Goal: Transaction & Acquisition: Purchase product/service

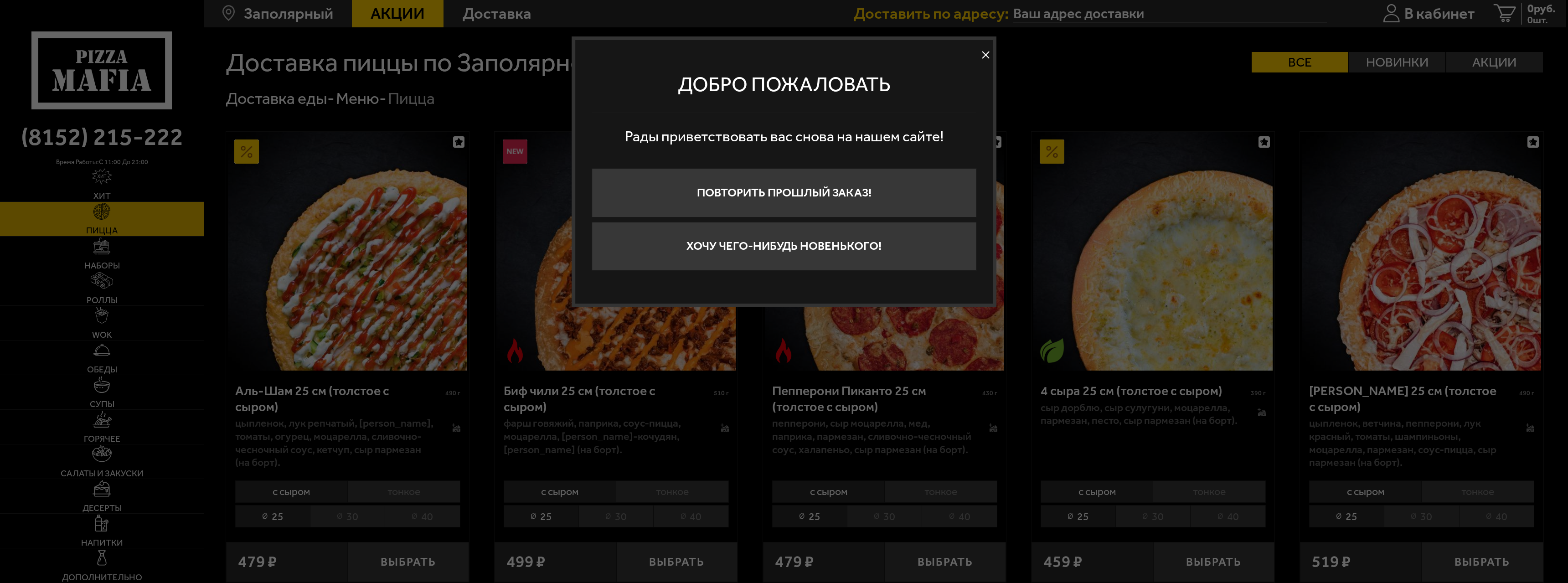
click at [466, 57] on button at bounding box center [986, 55] width 13 height 13
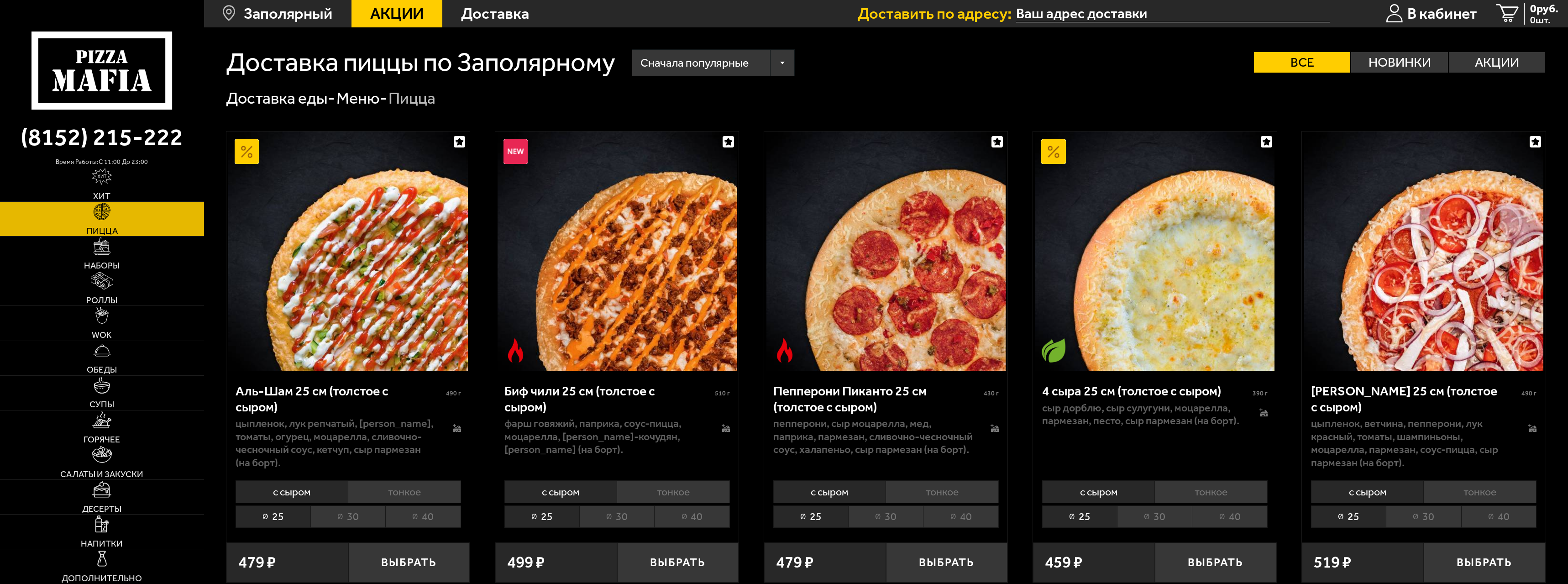
click at [116, 219] on link "Пицца" at bounding box center [102, 219] width 204 height 34
click at [113, 188] on link "Хит" at bounding box center [102, 184] width 204 height 34
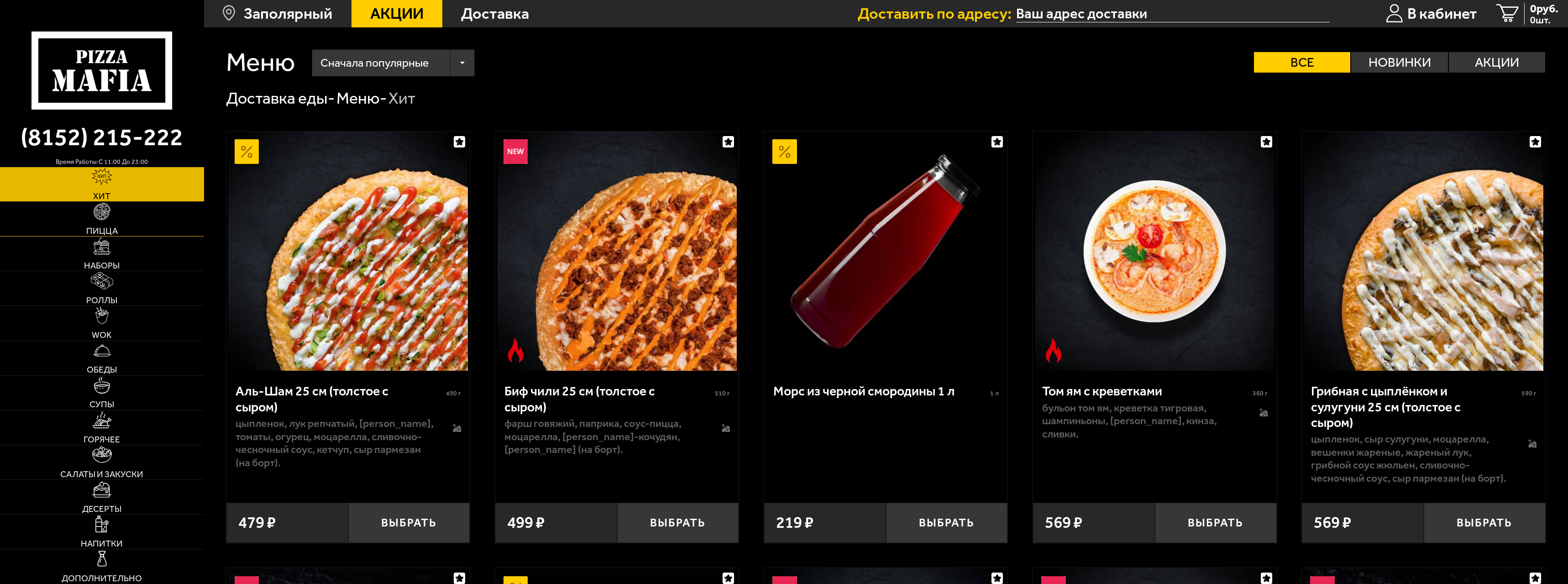
click at [119, 210] on link "Пицца" at bounding box center [102, 219] width 204 height 34
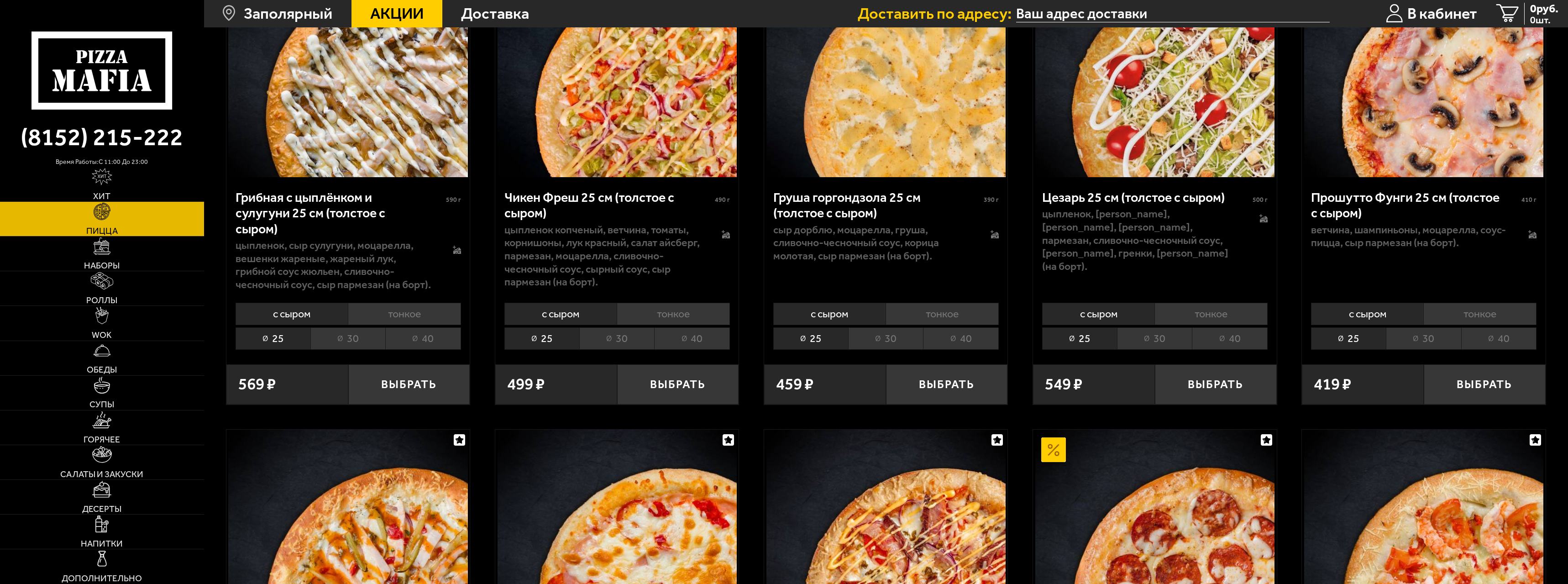
scroll to position [685, 0]
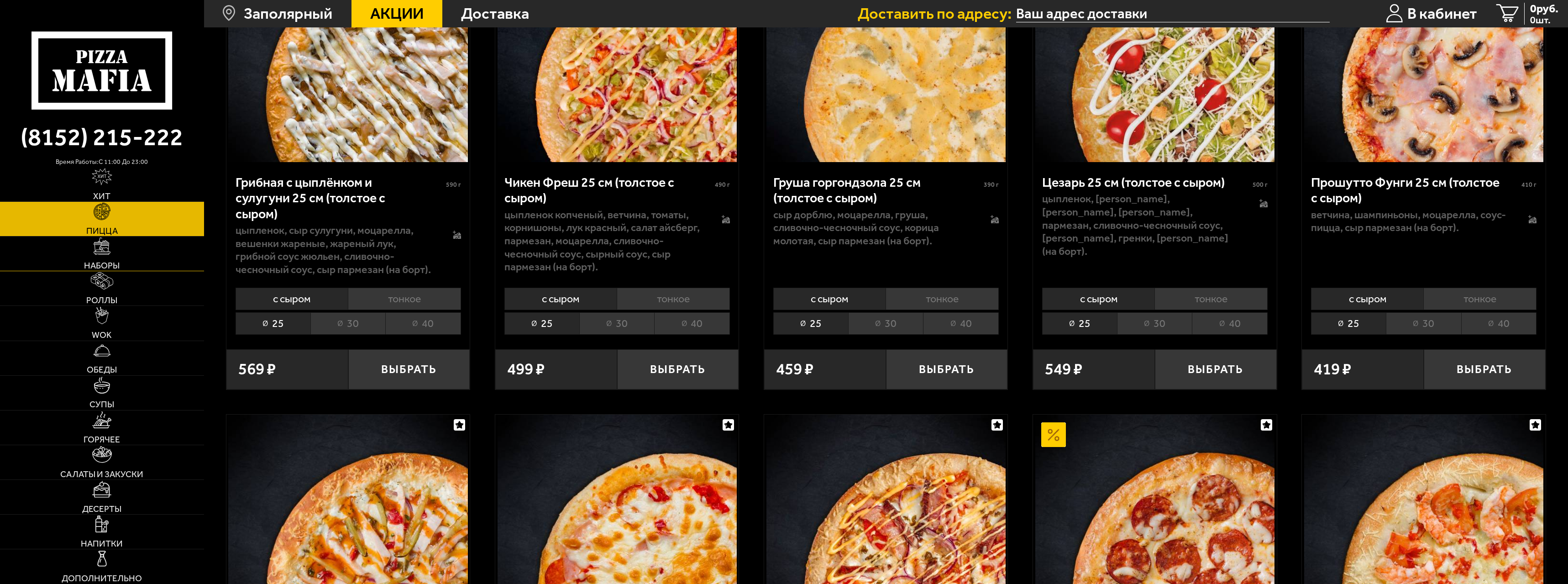
click at [108, 257] on link "Наборы" at bounding box center [102, 254] width 204 height 34
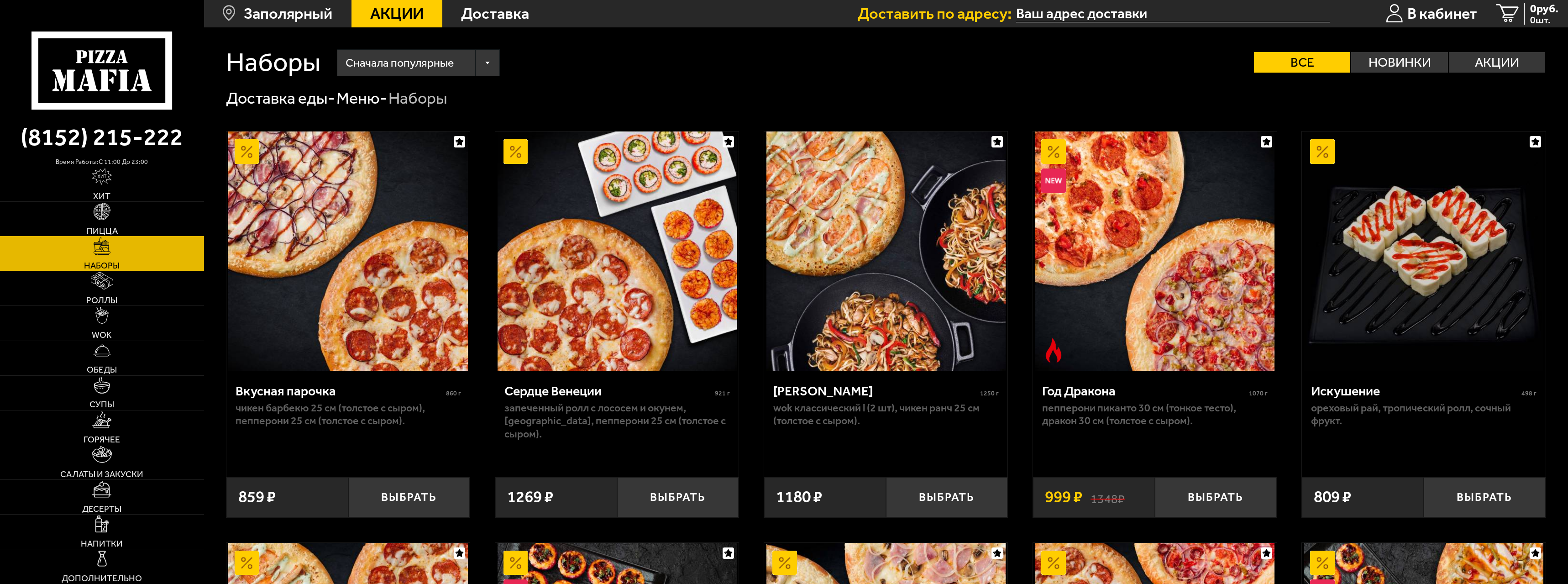
click at [102, 217] on img at bounding box center [102, 211] width 17 height 17
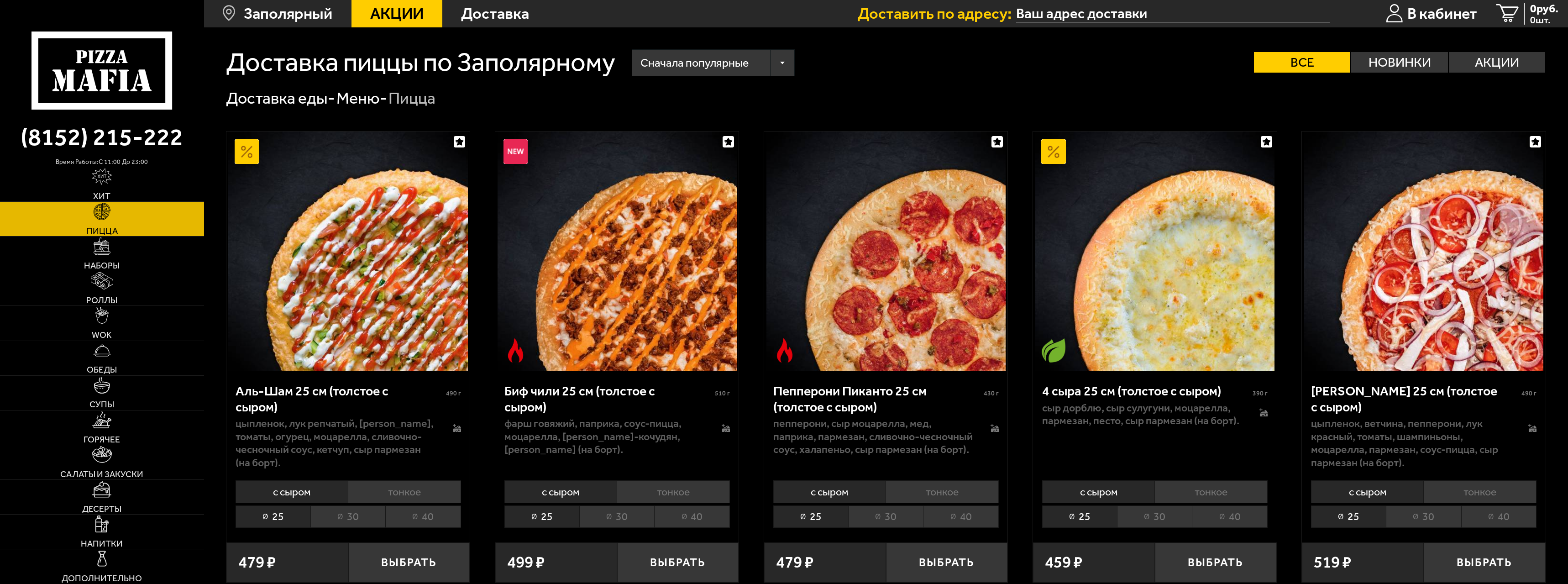
click at [96, 252] on img at bounding box center [102, 246] width 17 height 17
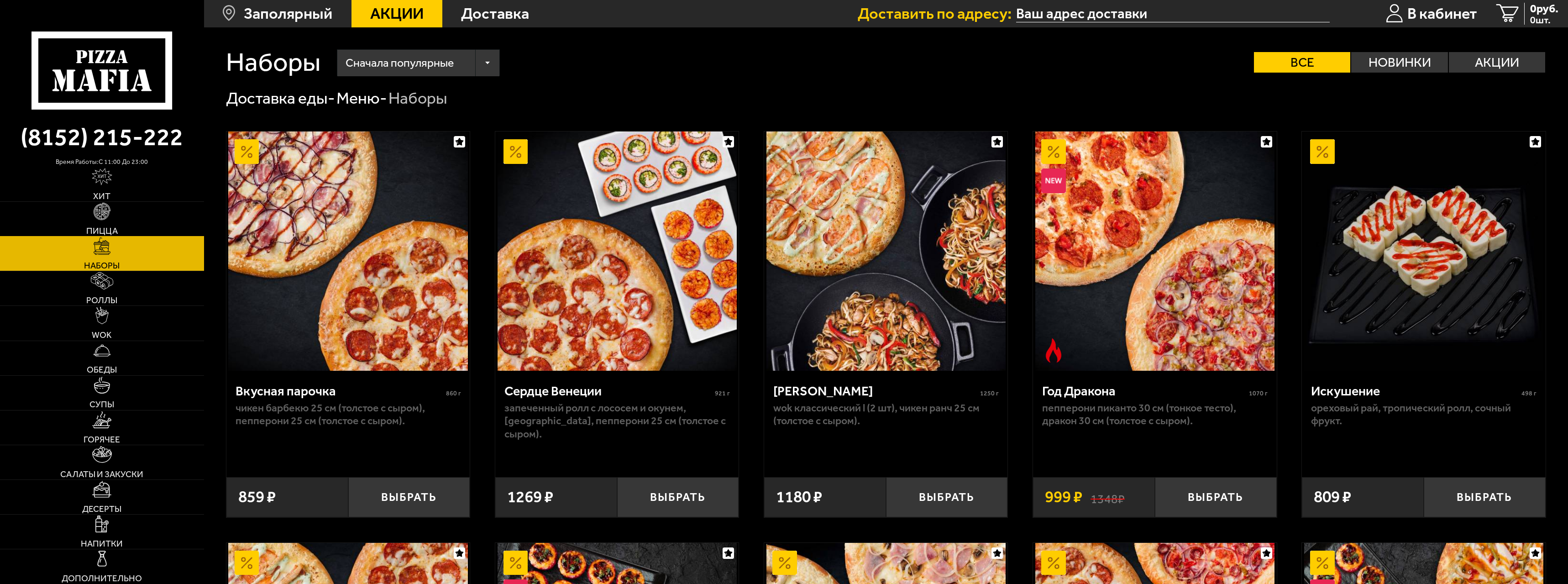
click at [76, 226] on link "Пицца" at bounding box center [102, 219] width 204 height 34
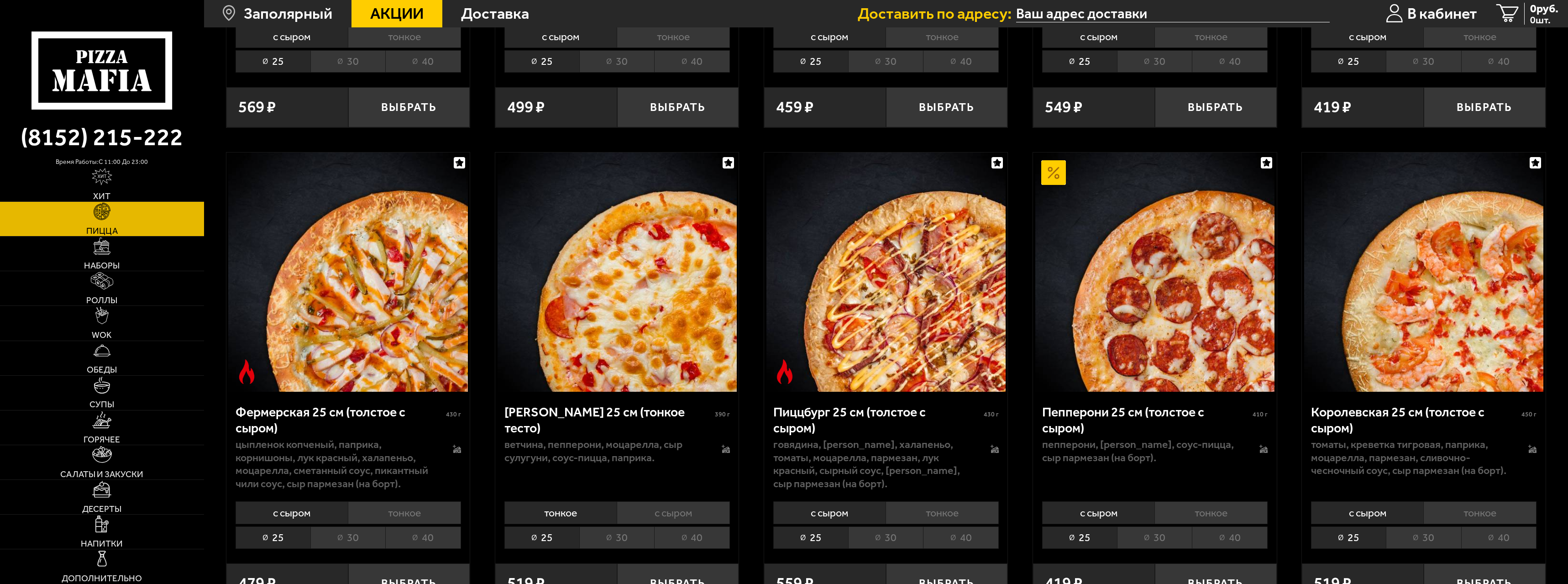
scroll to position [1004, 0]
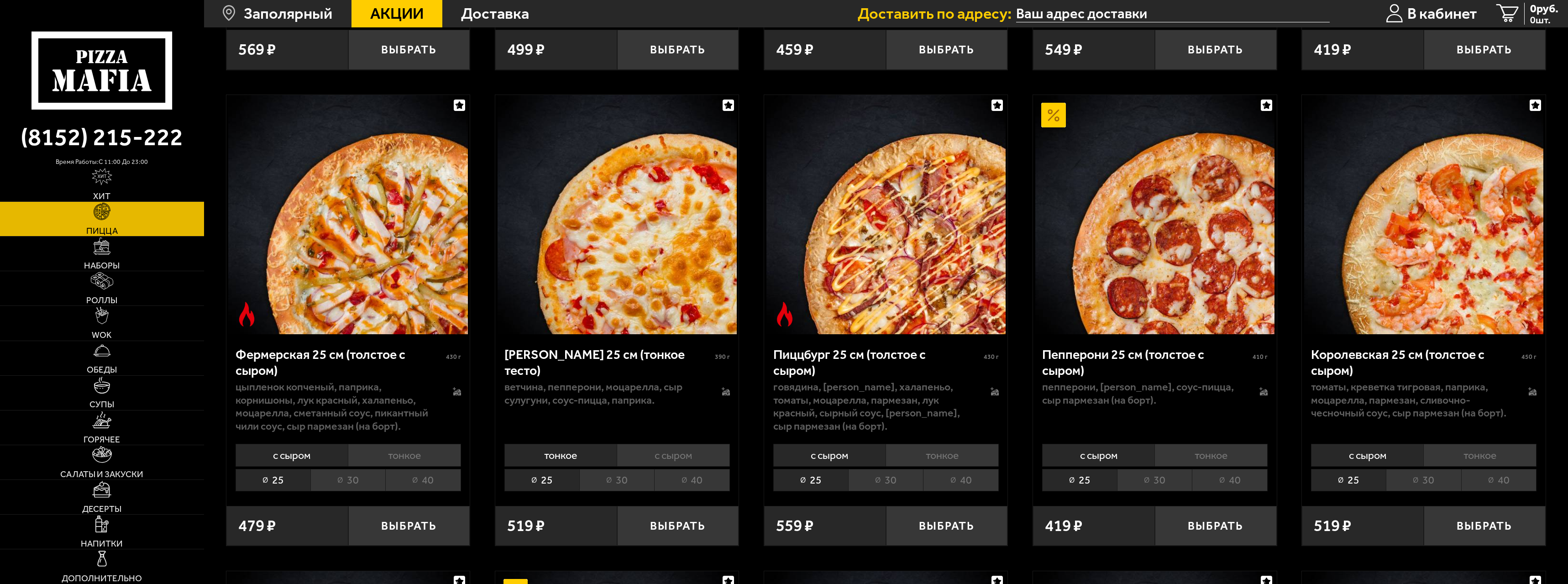
click at [467, 257] on li "с сыром" at bounding box center [674, 455] width 113 height 23
click at [467, 257] on div "тонкое с сыром 25 30 40 Топпинги" at bounding box center [616, 466] width 243 height 55
click at [467, 257] on li "40" at bounding box center [692, 480] width 76 height 23
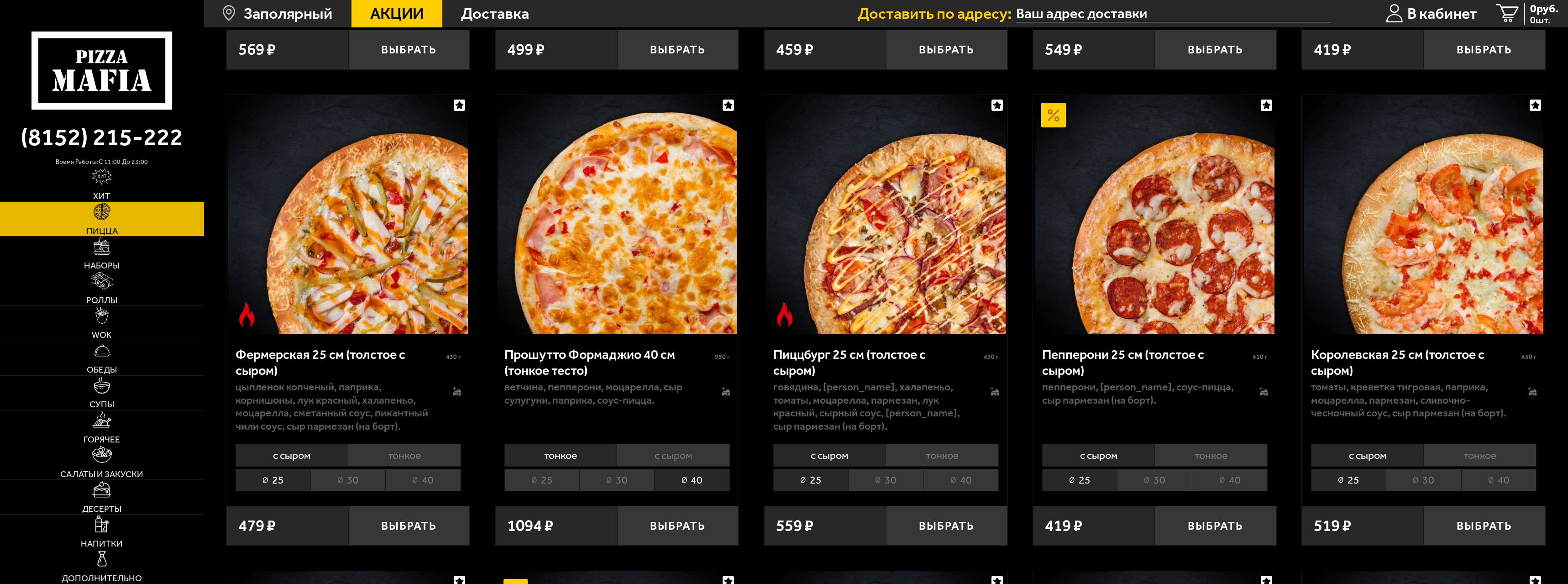
click at [467, 257] on li "с сыром" at bounding box center [674, 455] width 113 height 23
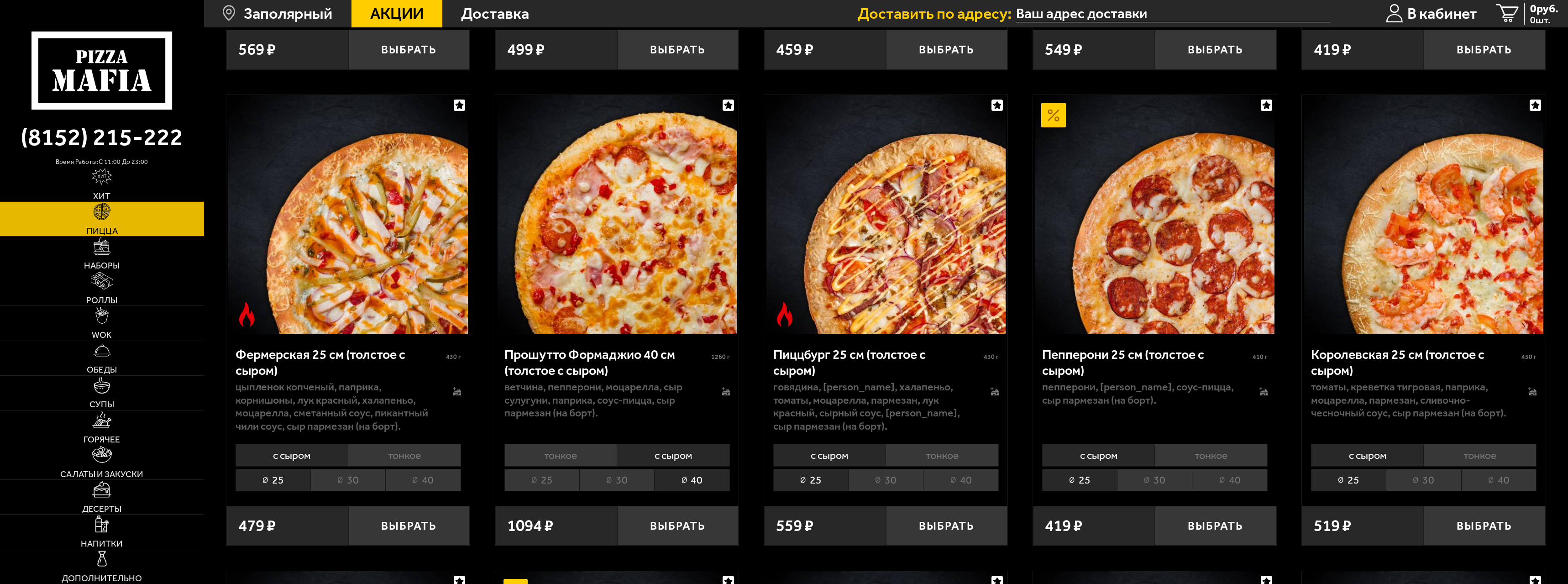
click at [467, 257] on li "тонкое" at bounding box center [560, 455] width 113 height 23
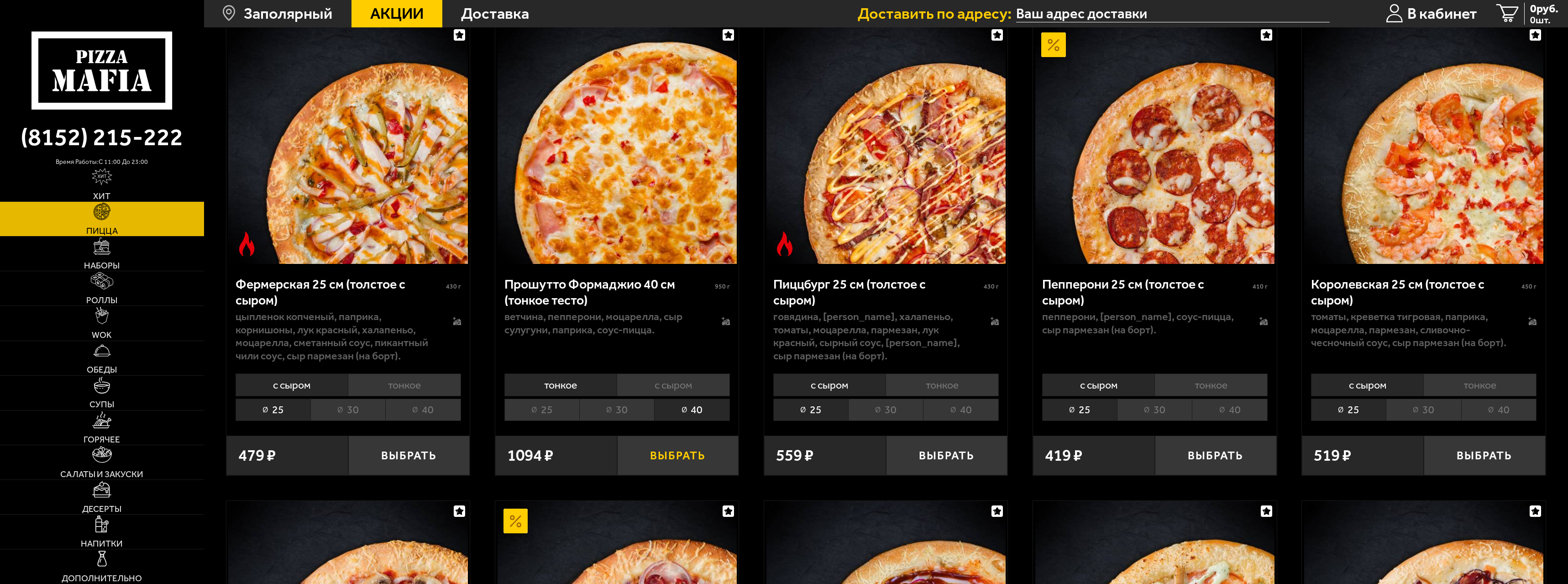
scroll to position [1095, 0]
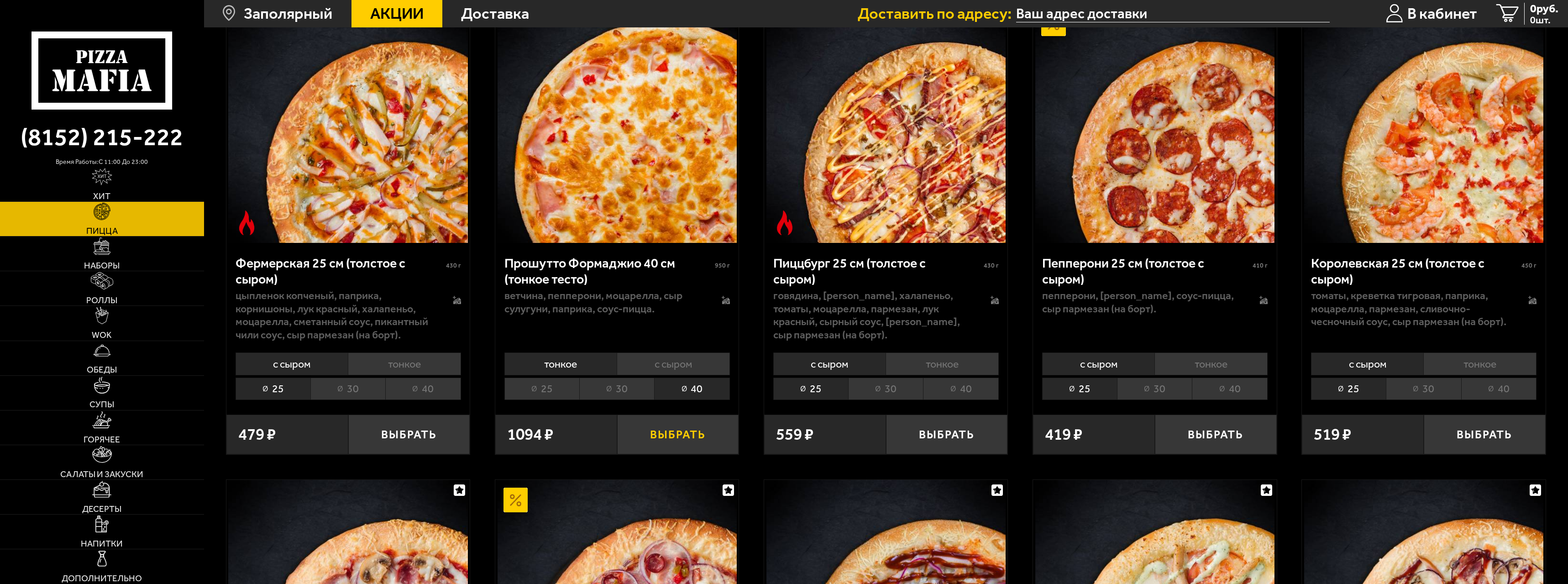
click at [467, 257] on button "Выбрать" at bounding box center [678, 435] width 122 height 40
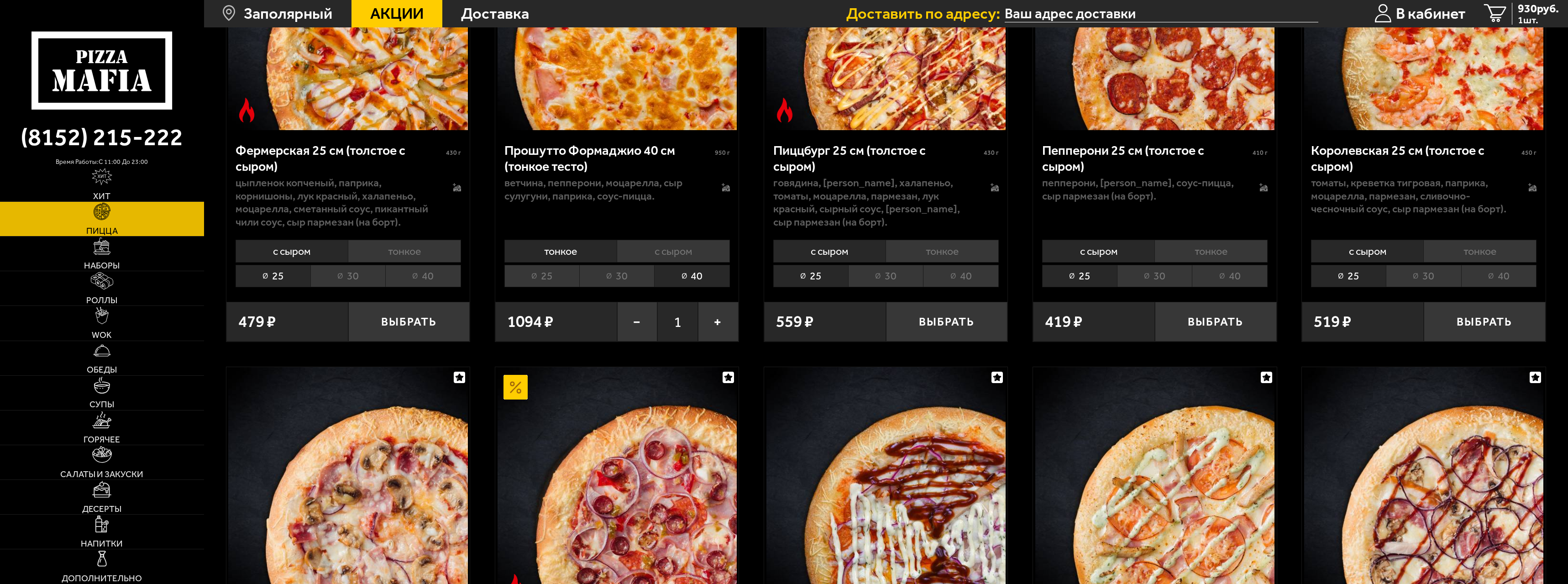
scroll to position [1017, 0]
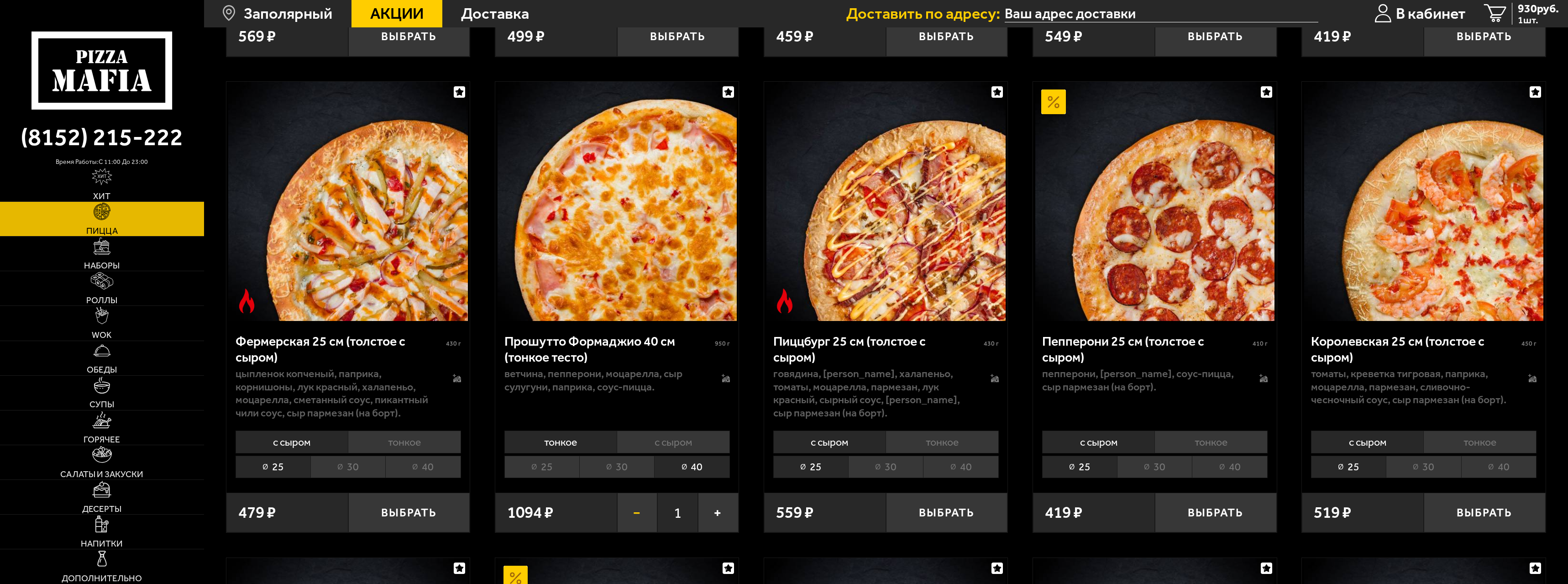
click at [467, 257] on button "−" at bounding box center [637, 513] width 41 height 40
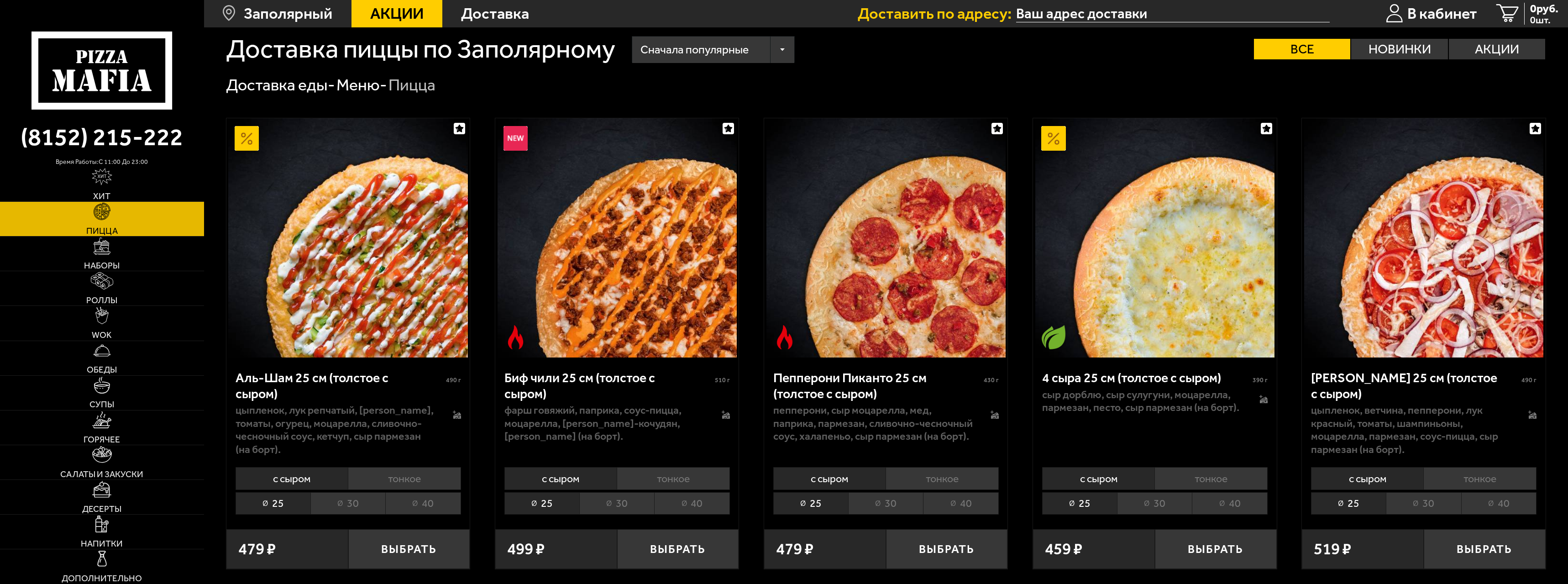
scroll to position [0, 0]
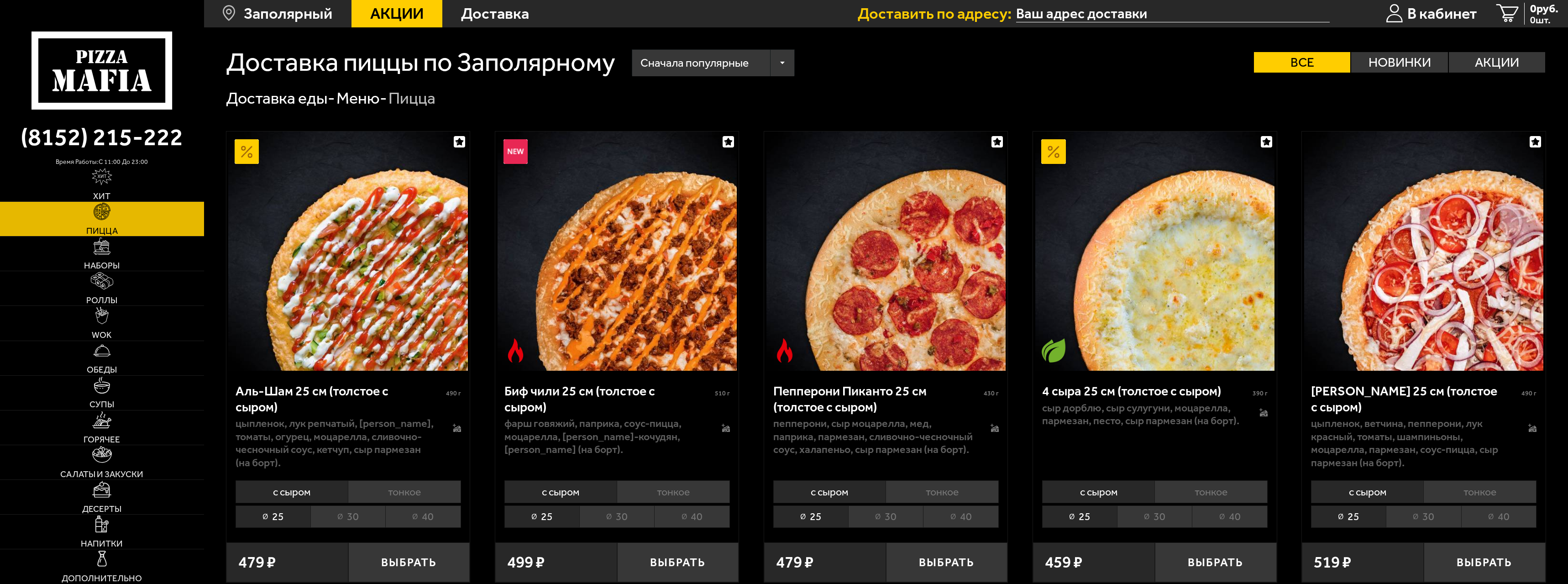
click at [85, 221] on link "Пицца" at bounding box center [102, 219] width 204 height 34
click at [103, 210] on img at bounding box center [102, 211] width 17 height 17
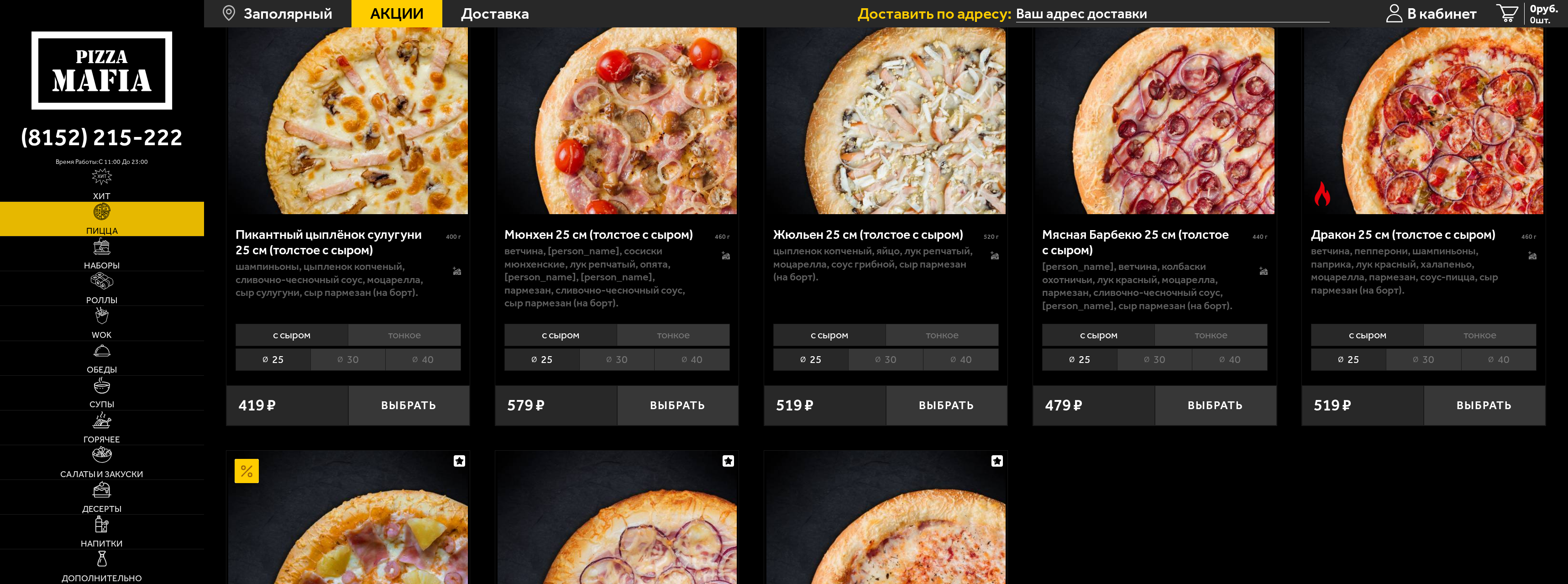
scroll to position [2191, 0]
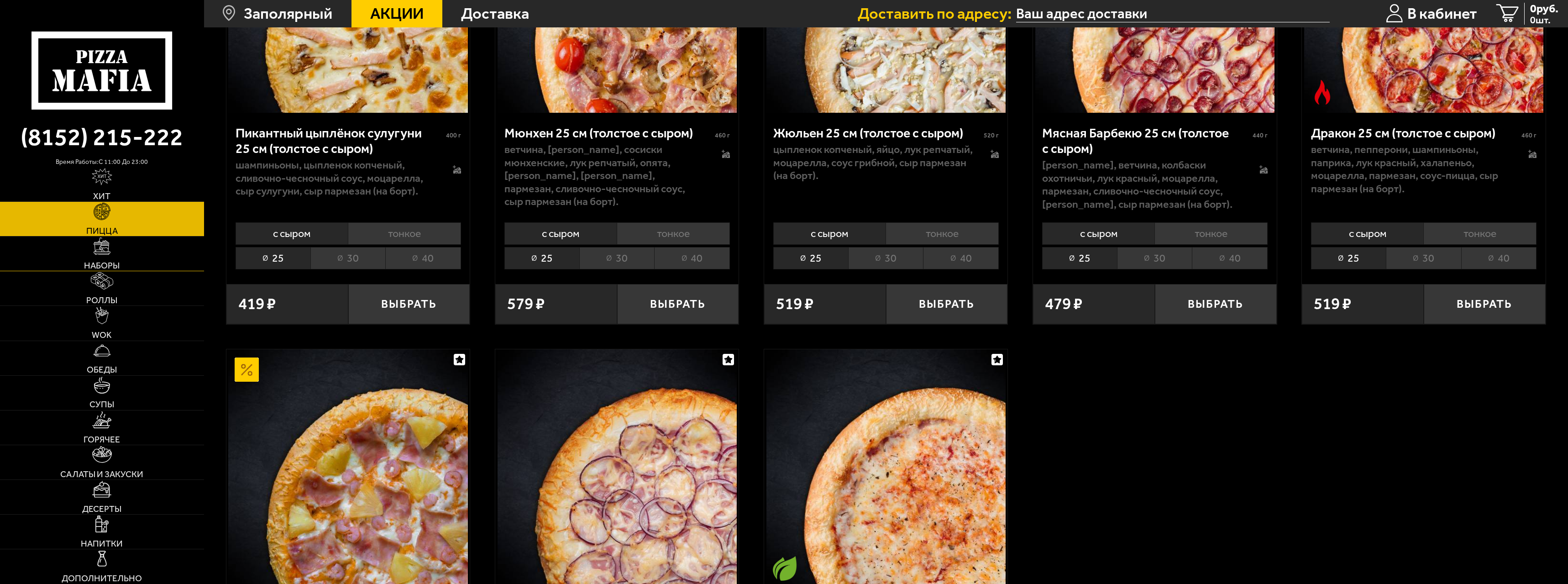
click at [106, 240] on img at bounding box center [102, 246] width 17 height 17
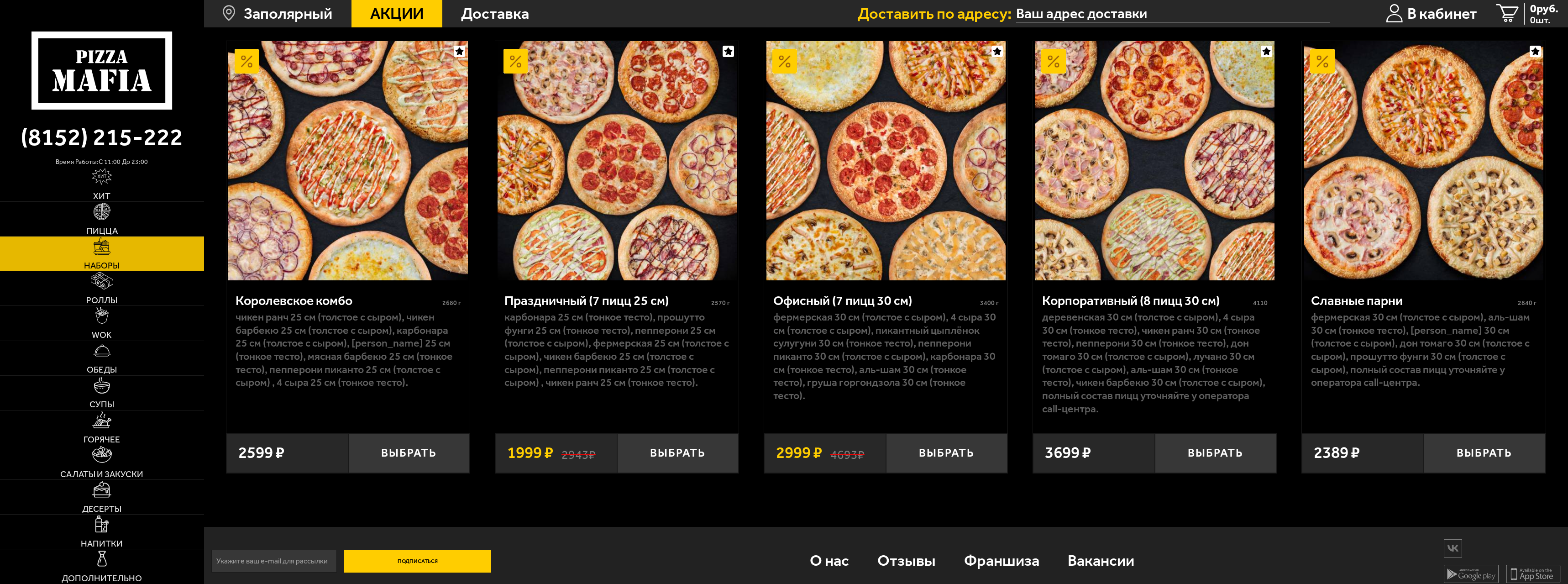
scroll to position [1358, 0]
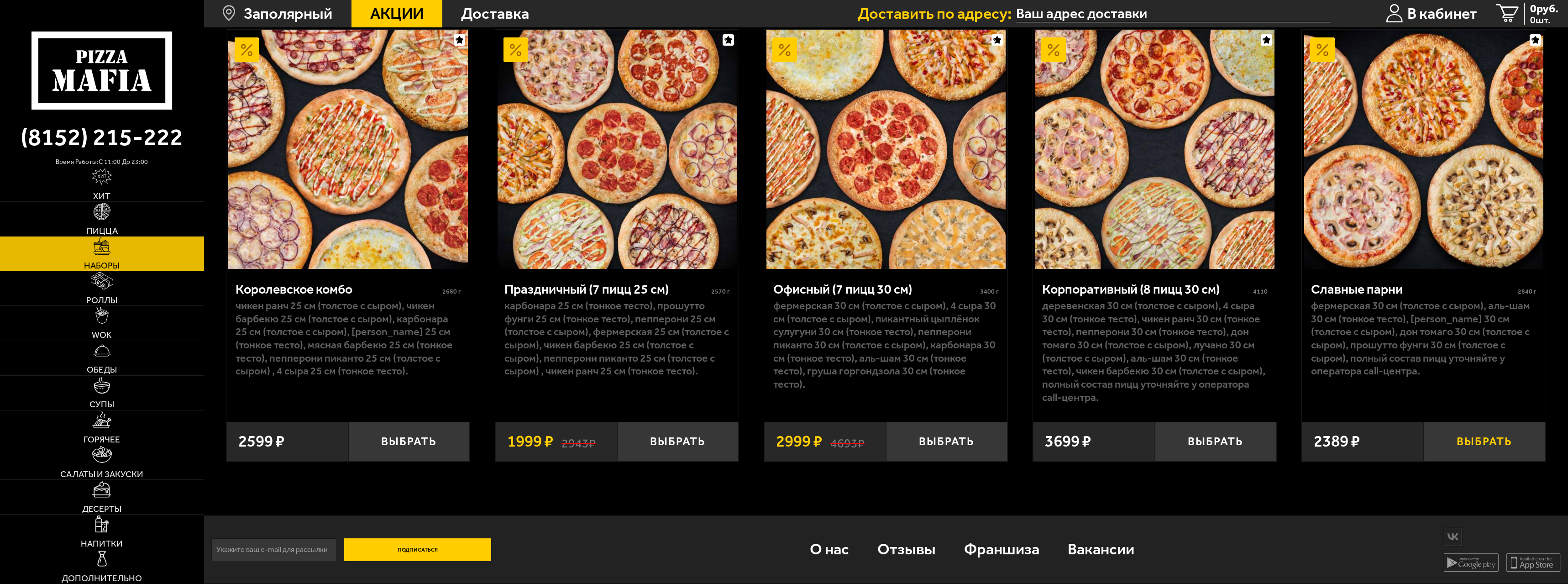
click at [467, 257] on button "Выбрать" at bounding box center [1485, 442] width 122 height 40
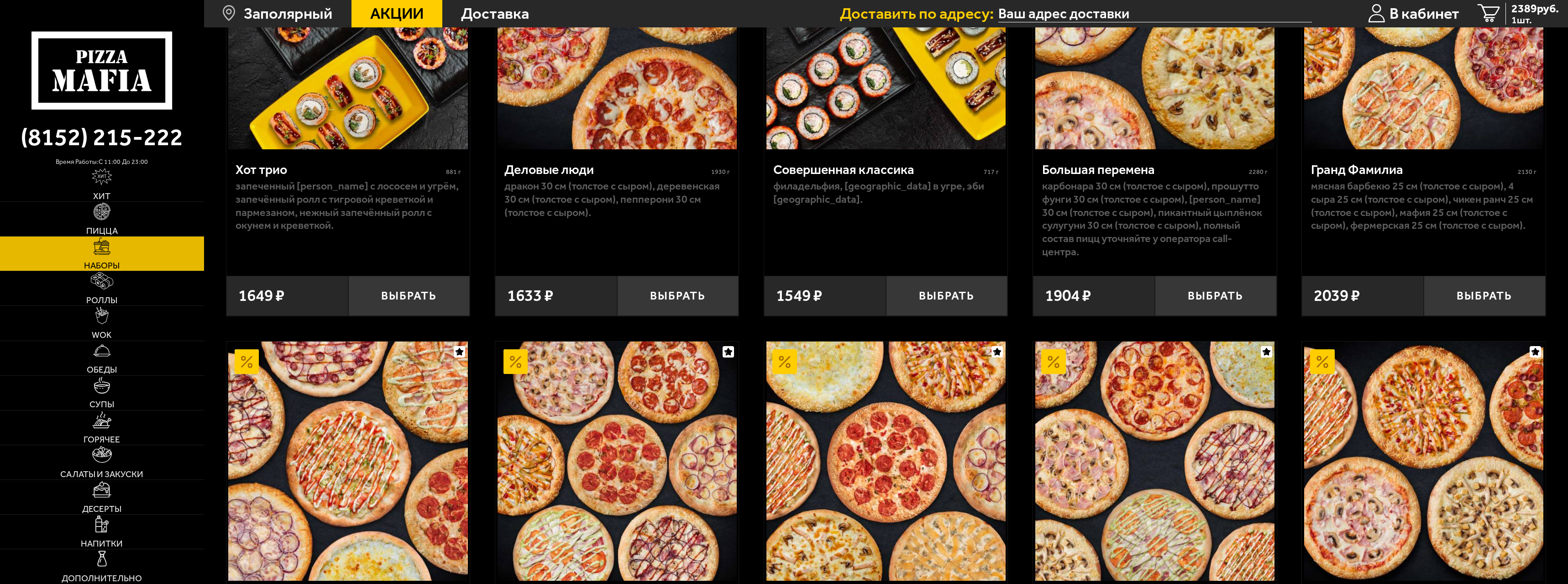
scroll to position [1039, 0]
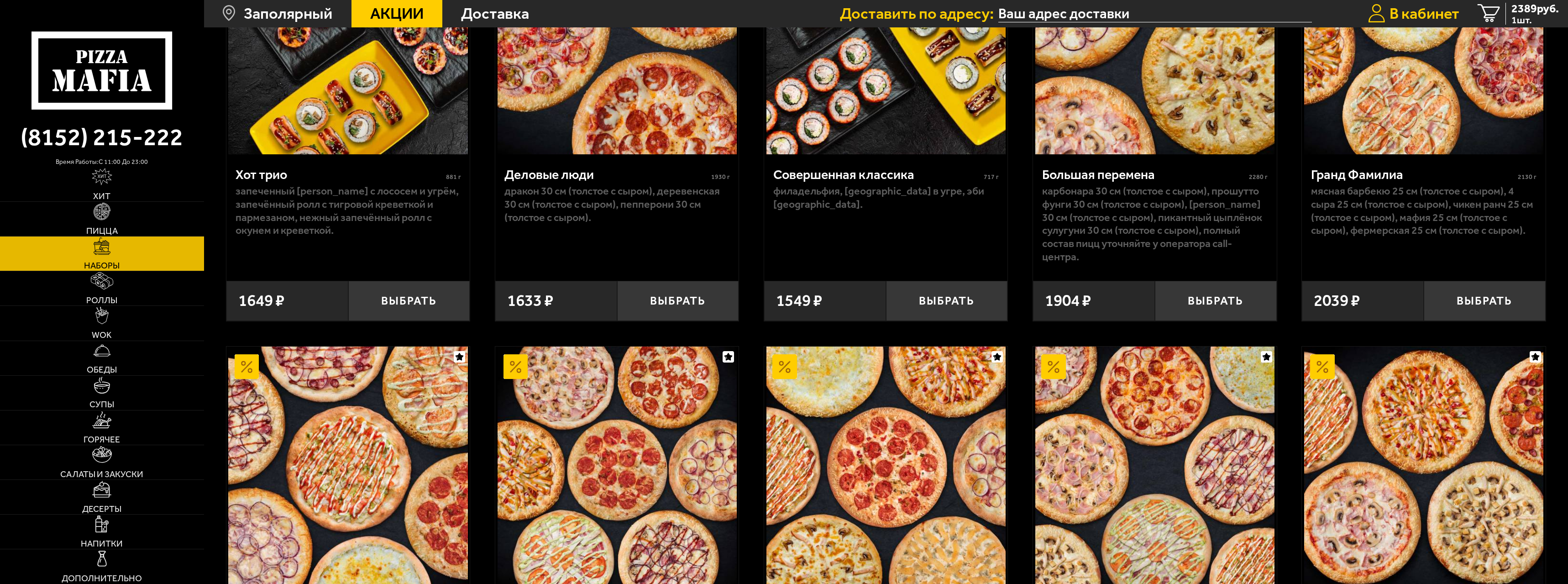
click at [467, 17] on span "В кабинет" at bounding box center [1424, 13] width 70 height 15
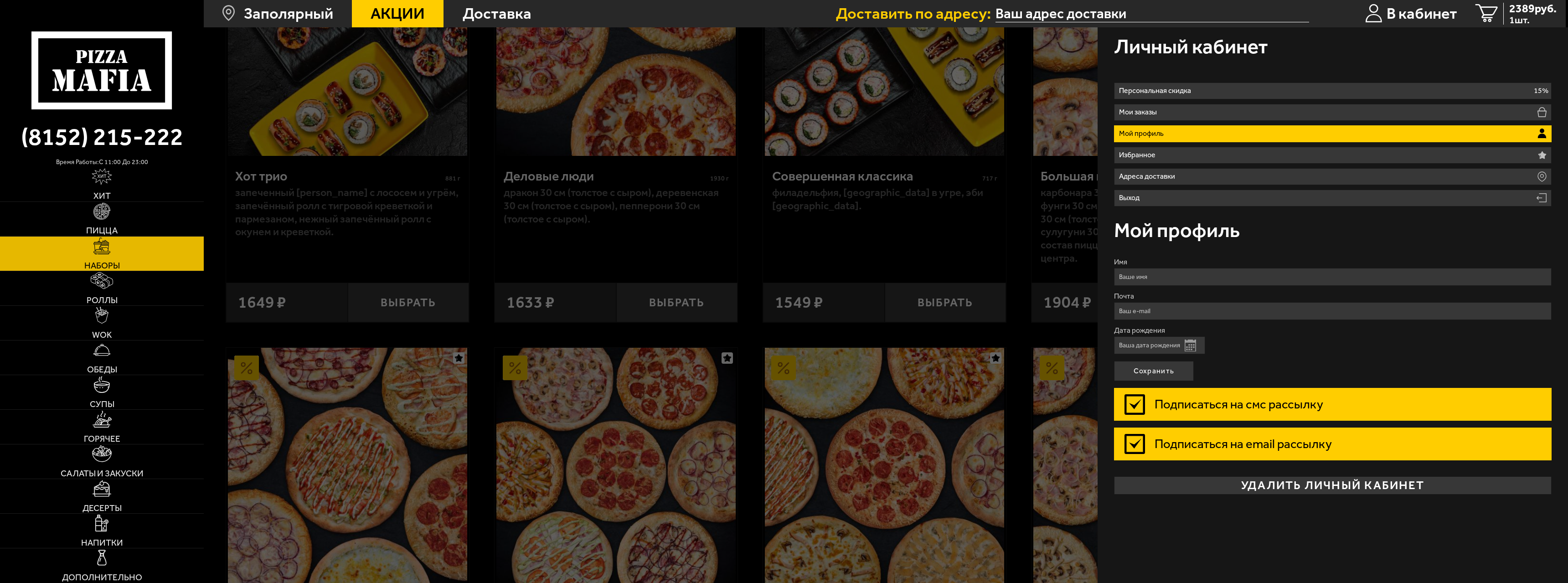
click at [466, 257] on input "Имя" at bounding box center [1332, 276] width 438 height 18
type input "[PERSON_NAME]"
click at [466, 257] on input "Почта" at bounding box center [1332, 310] width 438 height 18
click at [466, 257] on input "[PERSON_NAME]" at bounding box center [1332, 276] width 438 height 18
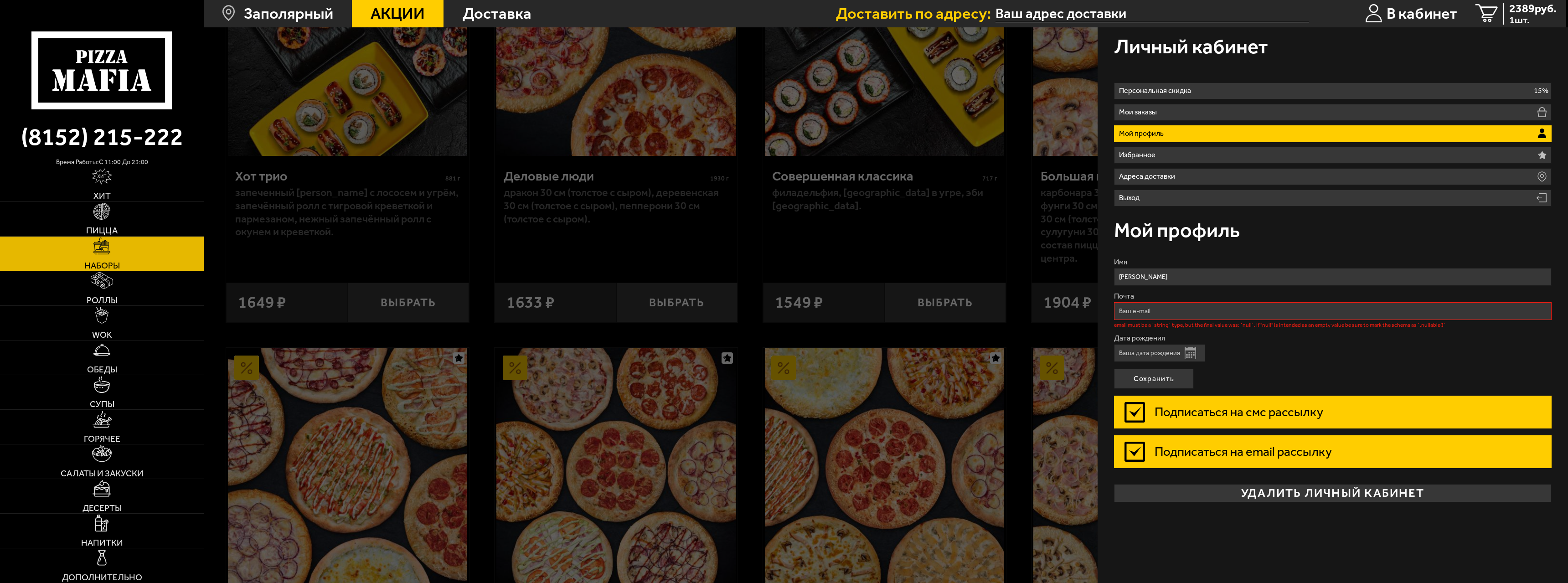
click at [466, 257] on input "[PERSON_NAME]" at bounding box center [1332, 276] width 438 height 18
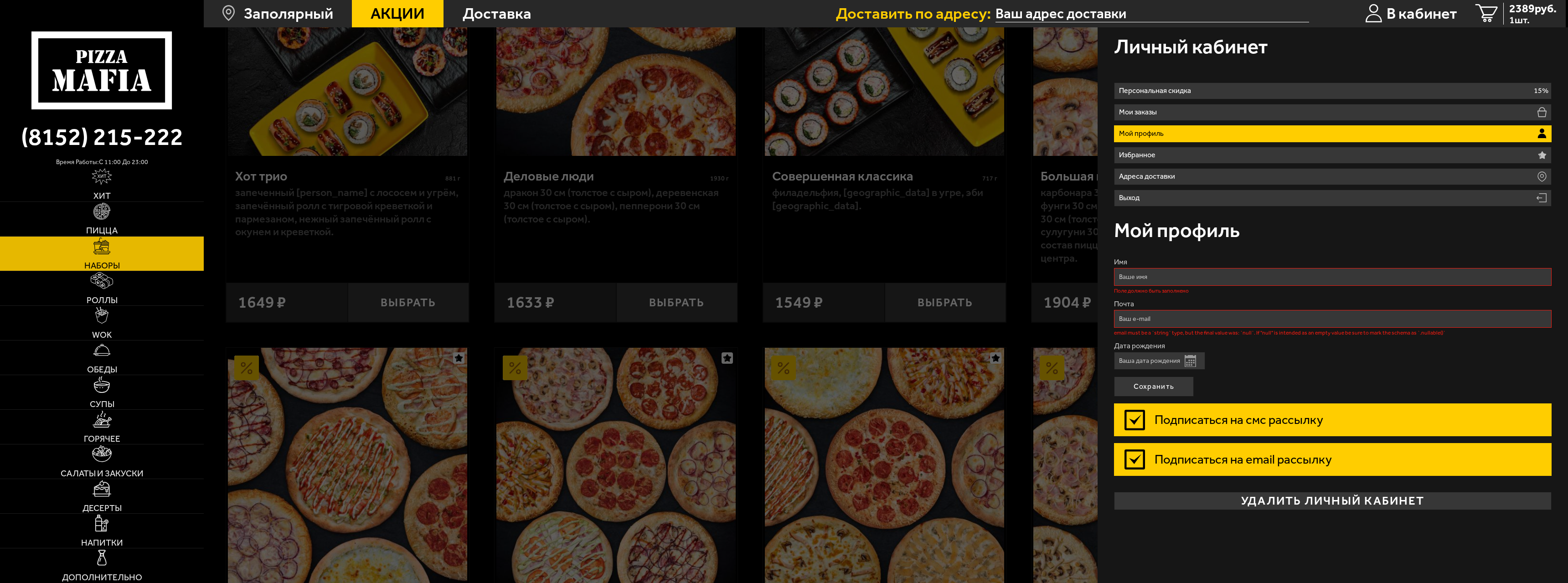
click at [466, 257] on input "Имя" at bounding box center [1332, 276] width 438 height 18
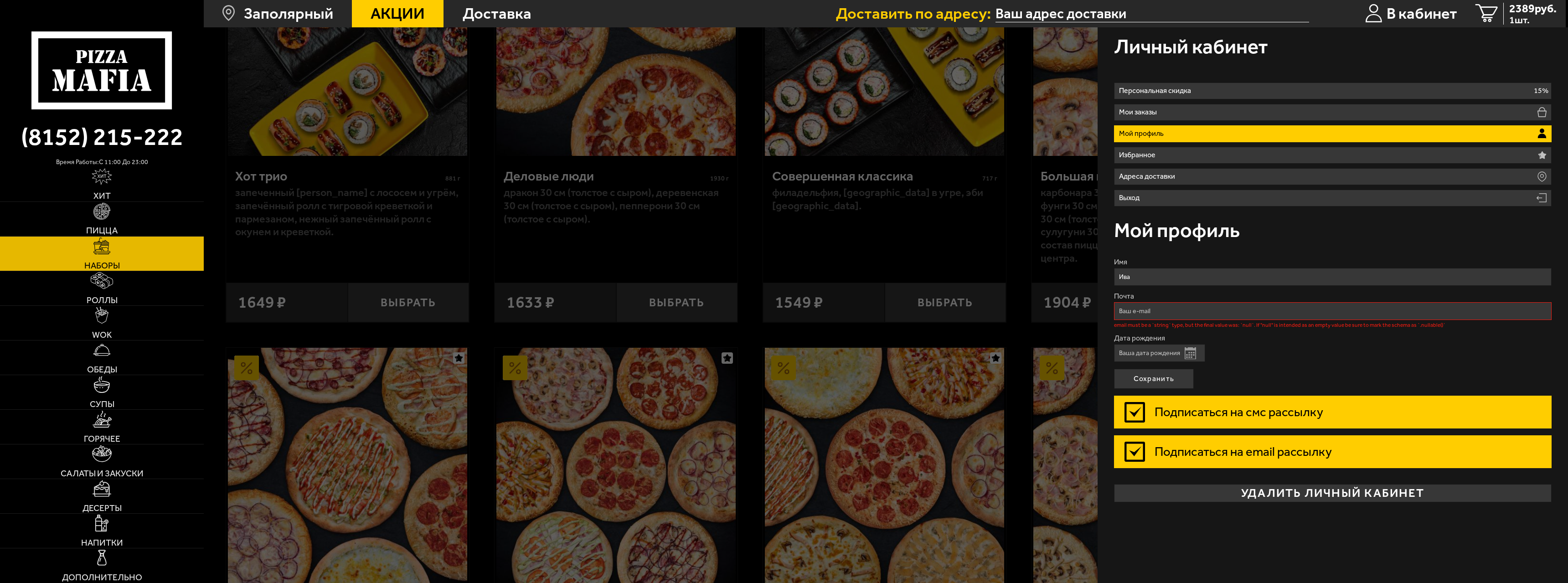
type input "[PERSON_NAME]"
click at [466, 257] on input "Почта" at bounding box center [1332, 310] width 438 height 18
click at [466, 257] on form "Имя [PERSON_NAME] email must be a `string` type, but the final value was: `null…" at bounding box center [1332, 366] width 438 height 216
click at [466, 257] on input "Дата рождения" at bounding box center [1160, 352] width 91 height 18
click at [466, 257] on label "Подписаться на смс рассылку" at bounding box center [1332, 412] width 438 height 33
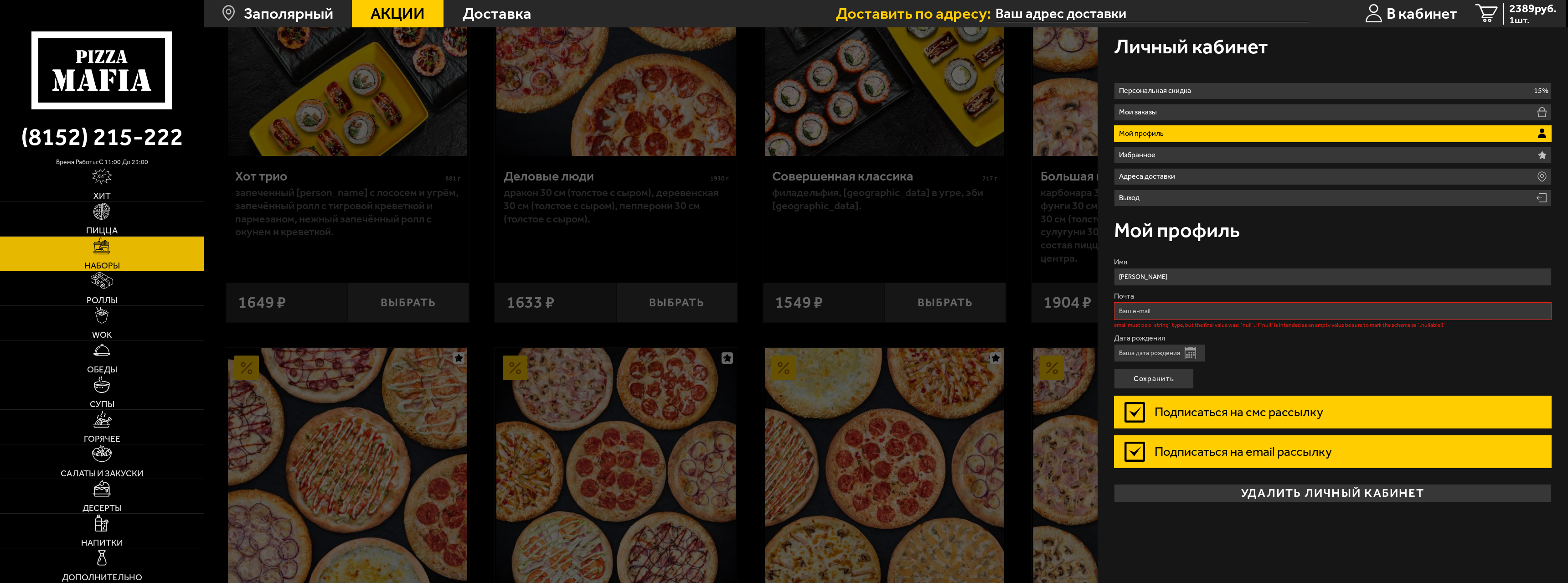
click at [0, 0] on input "Подписаться на смс рассылку" at bounding box center [0, 0] width 0 height 0
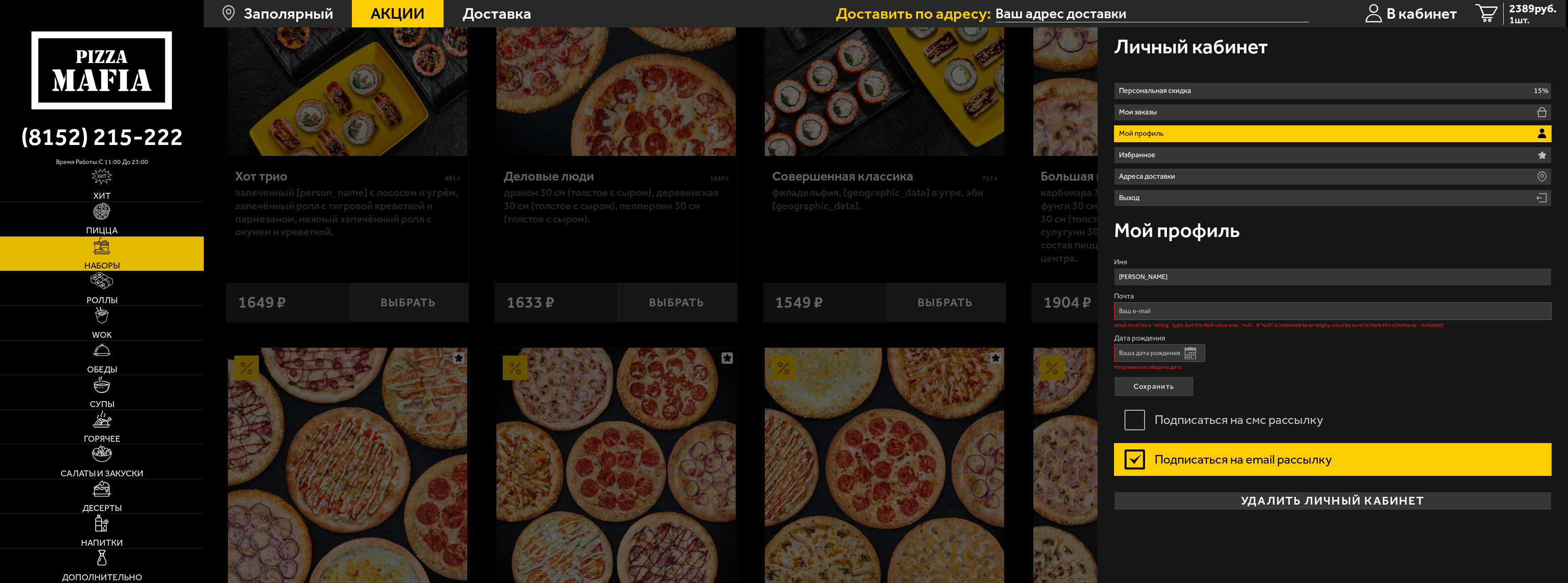
click at [466, 257] on label "Подписаться на email рассылку" at bounding box center [1332, 459] width 438 height 33
click at [0, 0] on input "Подписаться на email рассылку" at bounding box center [0, 0] width 0 height 0
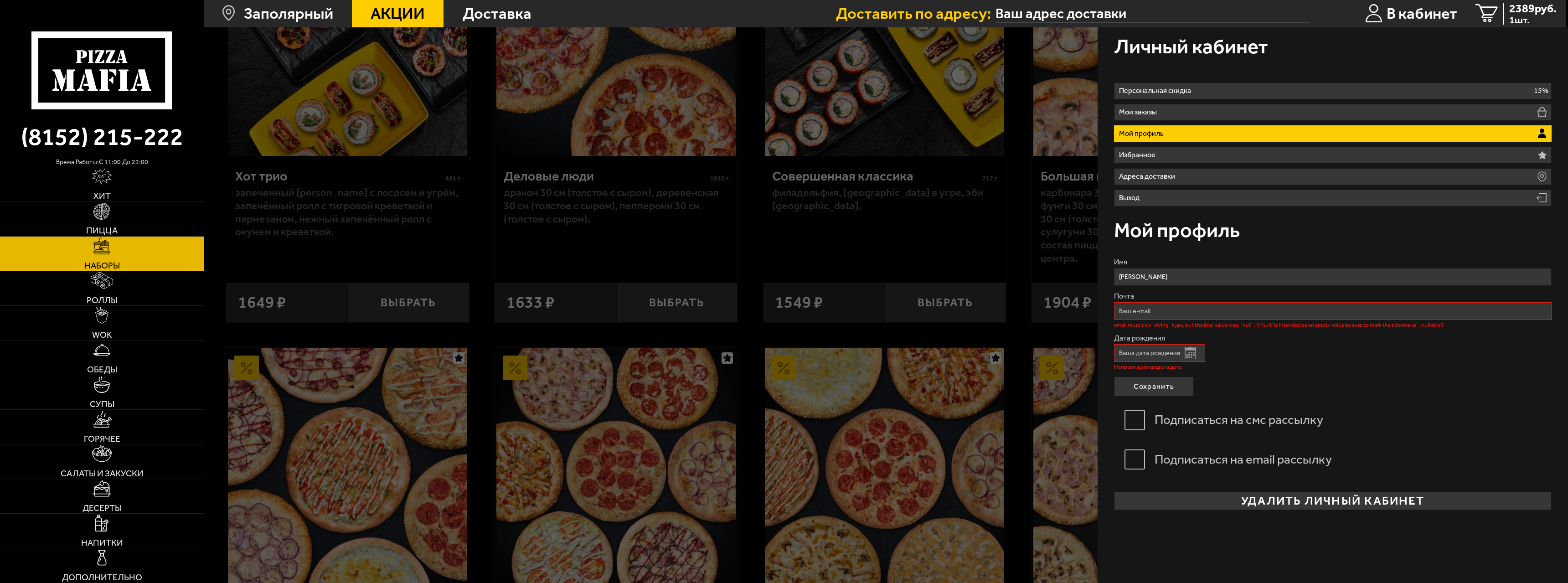
click at [466, 137] on li "Мой профиль" at bounding box center [1332, 134] width 438 height 17
click at [466, 244] on div at bounding box center [988, 319] width 1568 height 583
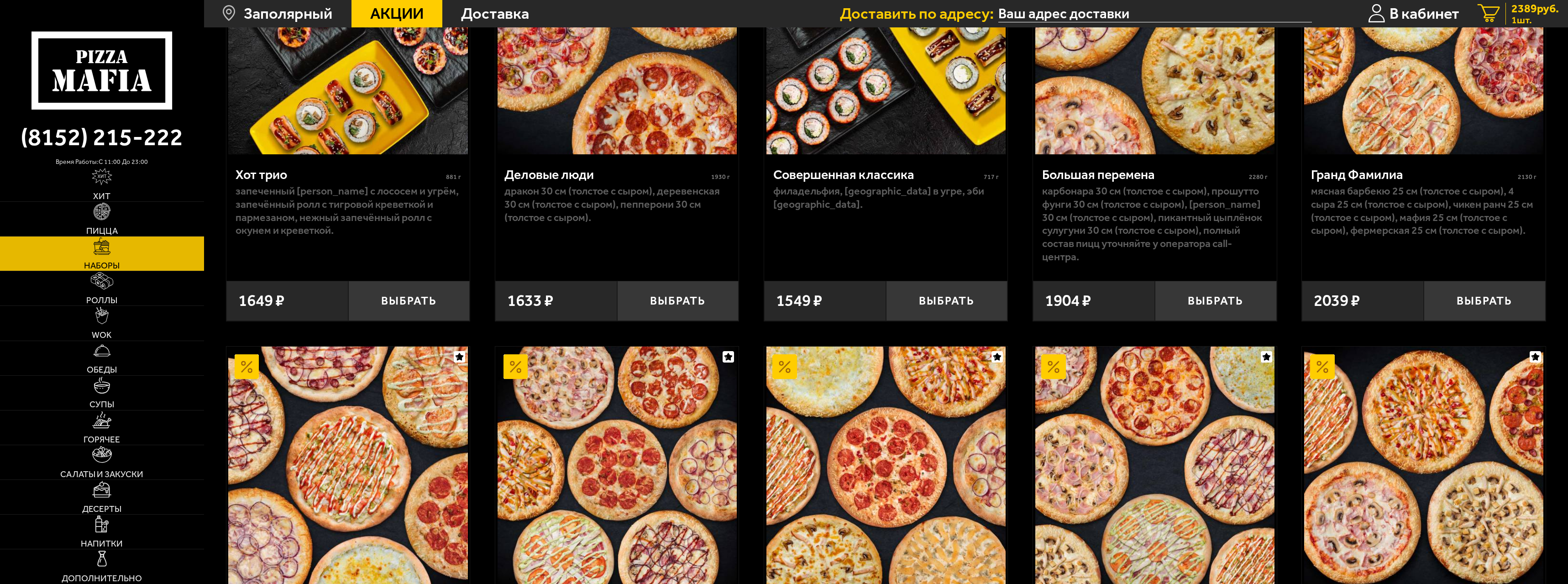
click at [467, 16] on icon "1" at bounding box center [1489, 13] width 23 height 19
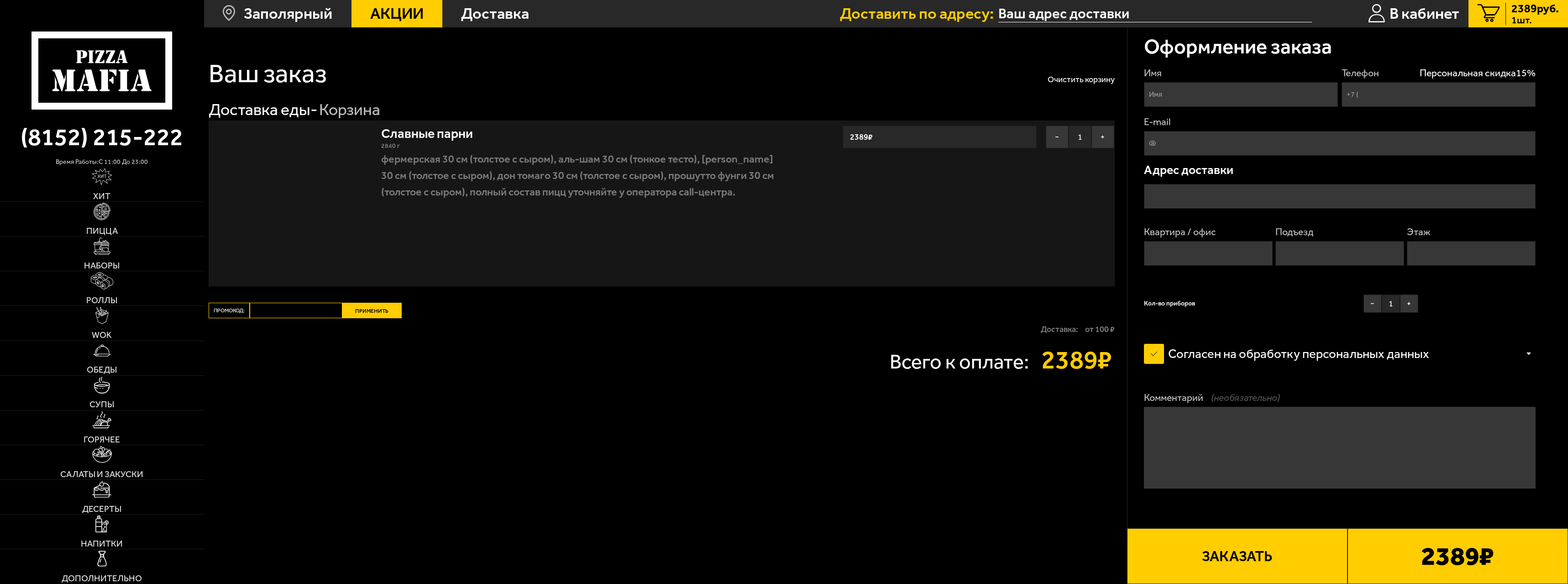
type input "[PHONE_NUMBER]"
type input "[STREET_ADDRESS]"
type input "2"
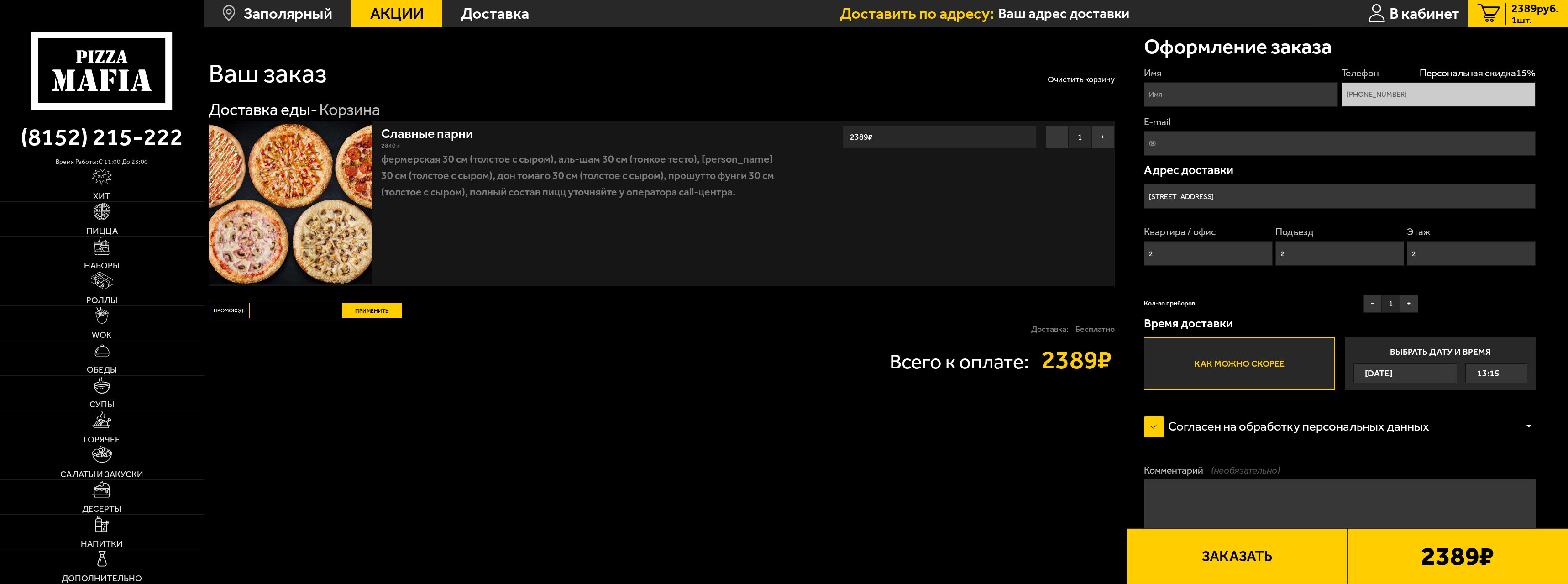
click at [467, 98] on input "Имя" at bounding box center [1241, 94] width 194 height 24
type input "[PERSON_NAME]"
click at [467, 137] on input "E-mail" at bounding box center [1340, 143] width 392 height 24
click at [467, 193] on input "[STREET_ADDRESS]" at bounding box center [1340, 196] width 392 height 24
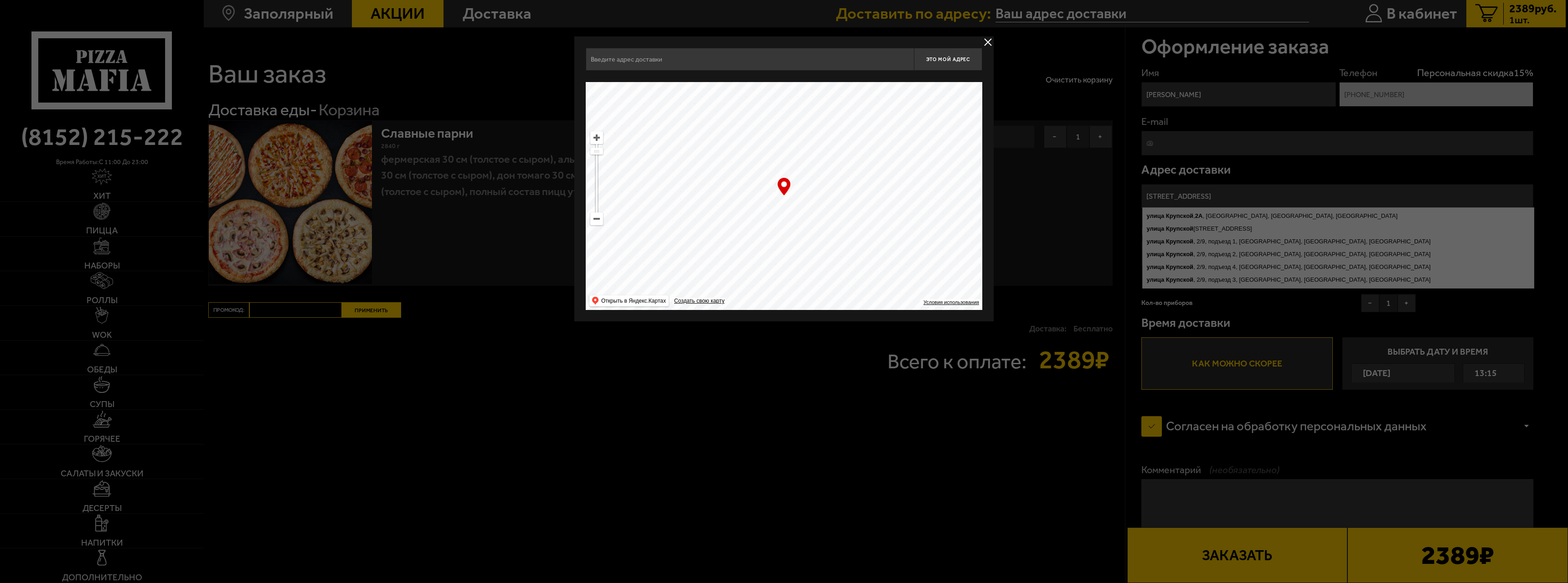
type input "[STREET_ADDRESS]"
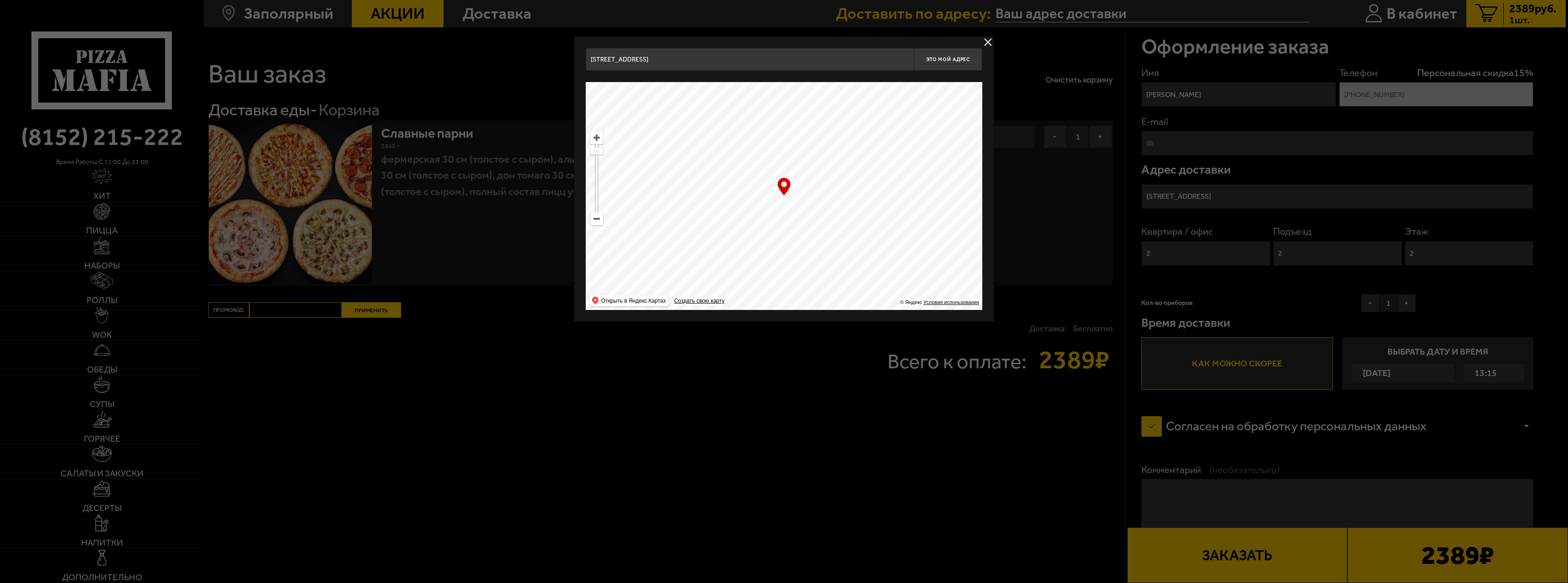
drag, startPoint x: 791, startPoint y: 194, endPoint x: 709, endPoint y: 113, distance: 115.3
click at [466, 113] on ymaps at bounding box center [783, 196] width 396 height 228
drag, startPoint x: 800, startPoint y: 209, endPoint x: 769, endPoint y: 108, distance: 105.7
click at [466, 108] on ymaps at bounding box center [783, 196] width 396 height 228
type input "[STREET_ADDRESS]"
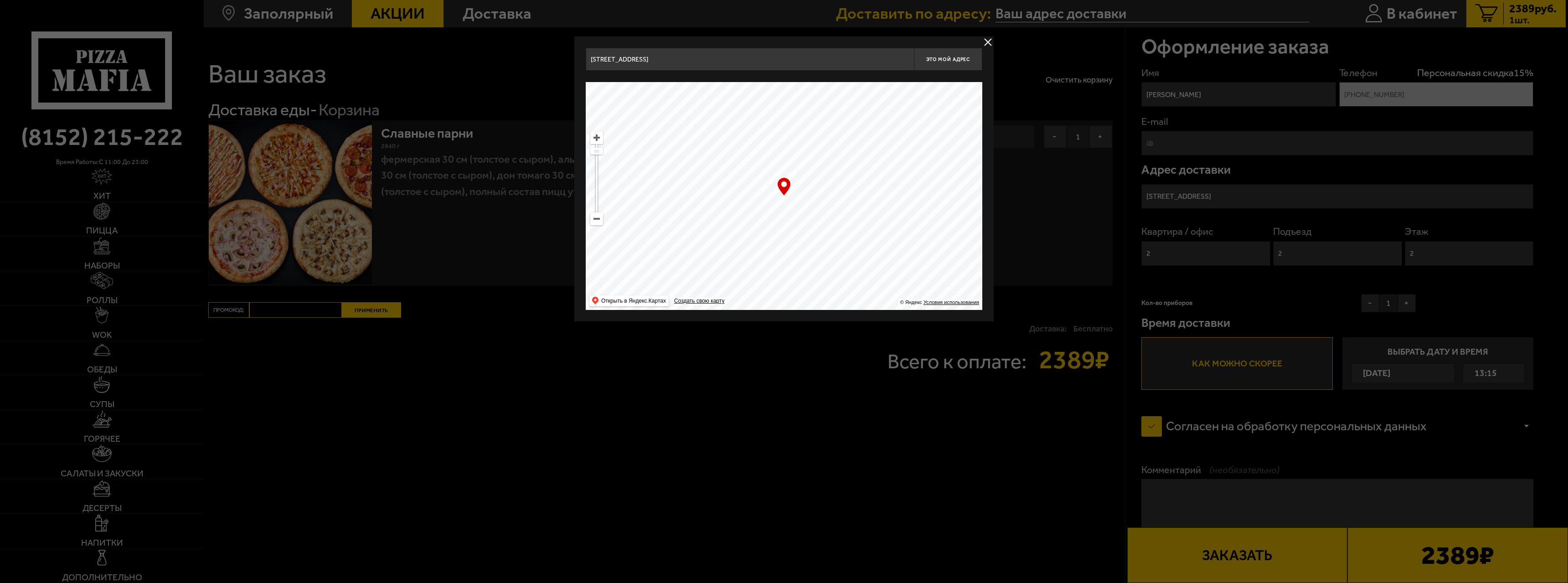
type input "[STREET_ADDRESS]"
drag, startPoint x: 743, startPoint y: 210, endPoint x: 799, endPoint y: 145, distance: 85.8
click at [466, 144] on ymaps at bounding box center [783, 196] width 396 height 228
type input "[STREET_ADDRESS][PERSON_NAME]"
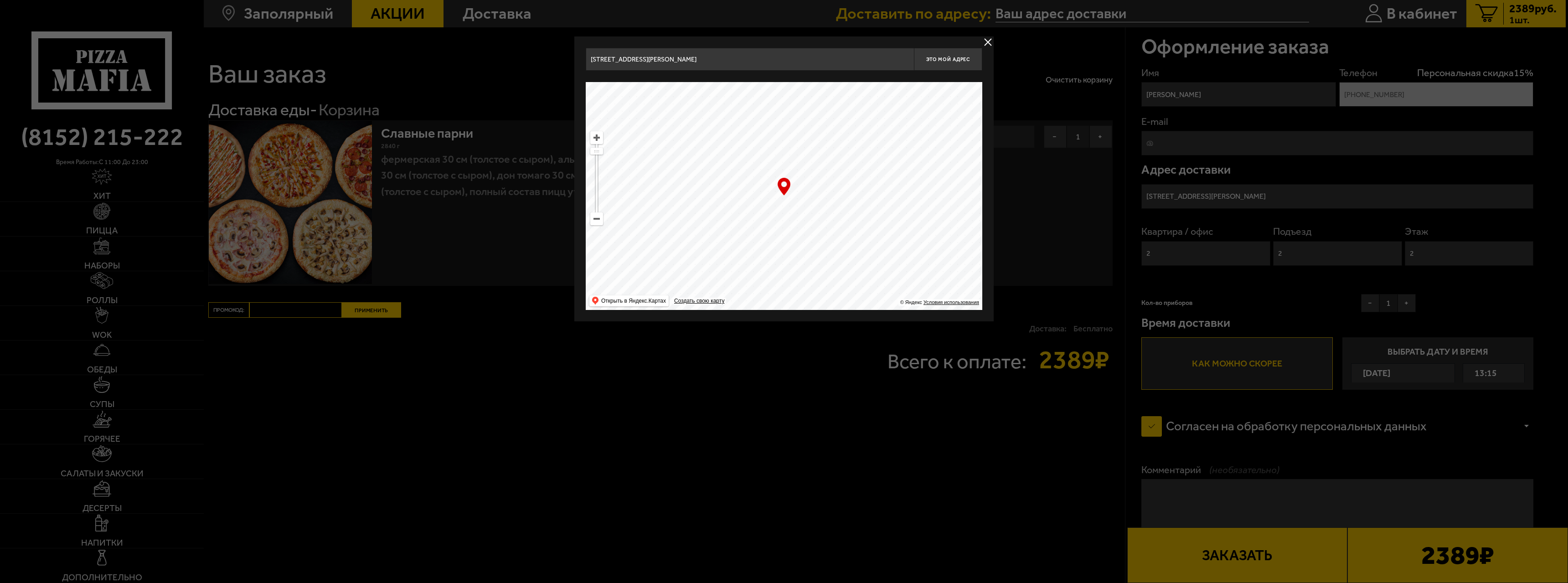
drag, startPoint x: 800, startPoint y: 197, endPoint x: 854, endPoint y: 151, distance: 70.9
click at [466, 151] on ymaps at bounding box center [783, 196] width 396 height 228
type input "[STREET_ADDRESS]"
click at [466, 65] on button "Это мой адрес" at bounding box center [948, 59] width 68 height 23
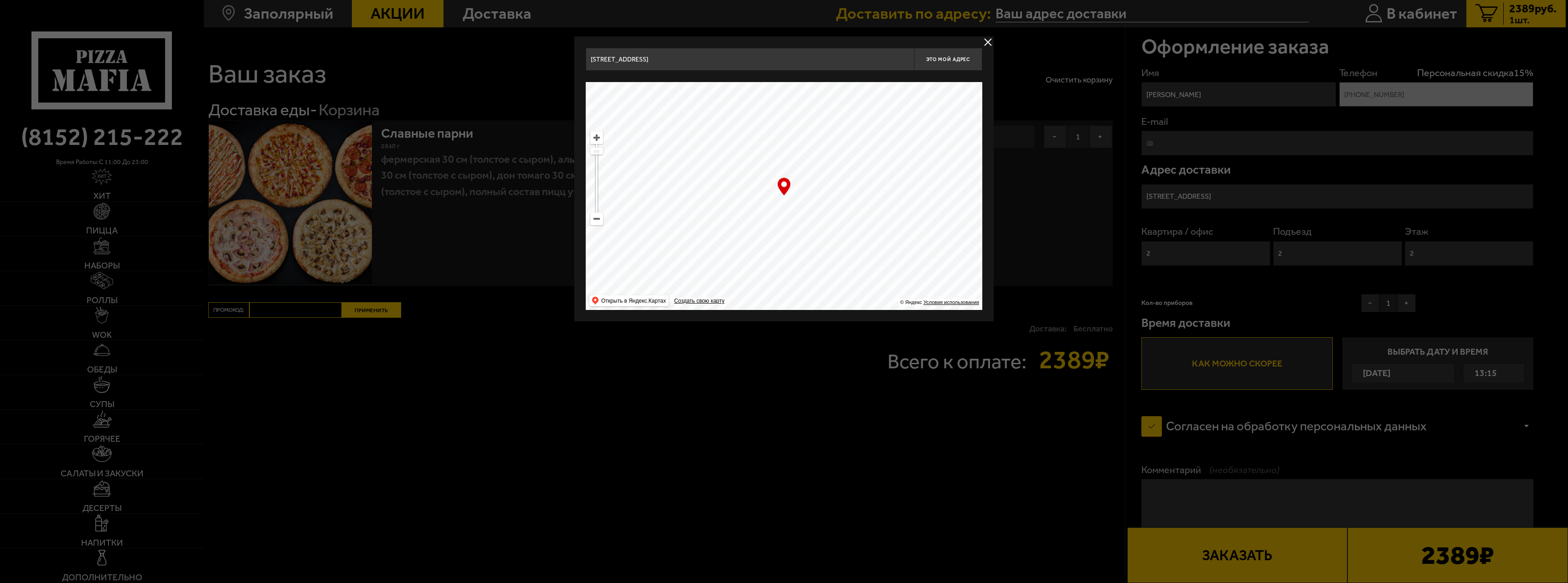
type input "[STREET_ADDRESS]"
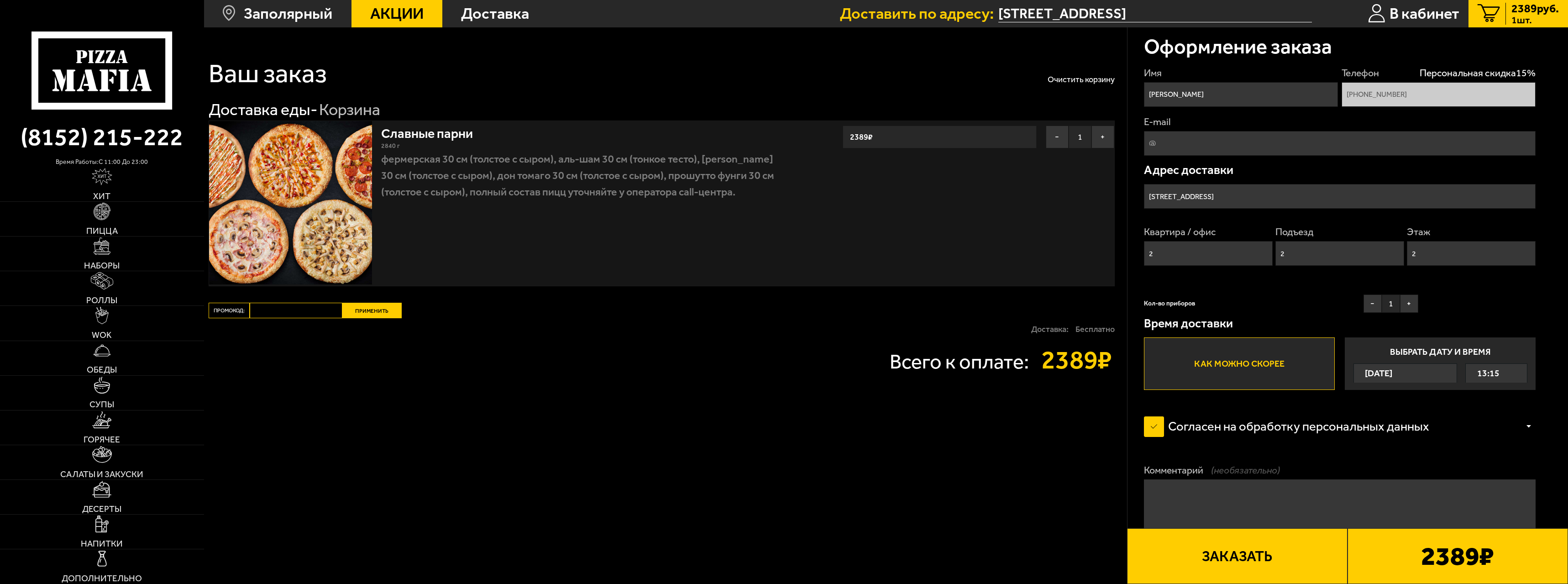
click at [467, 257] on textarea "Комментарий (необязательно)" at bounding box center [1340, 520] width 392 height 82
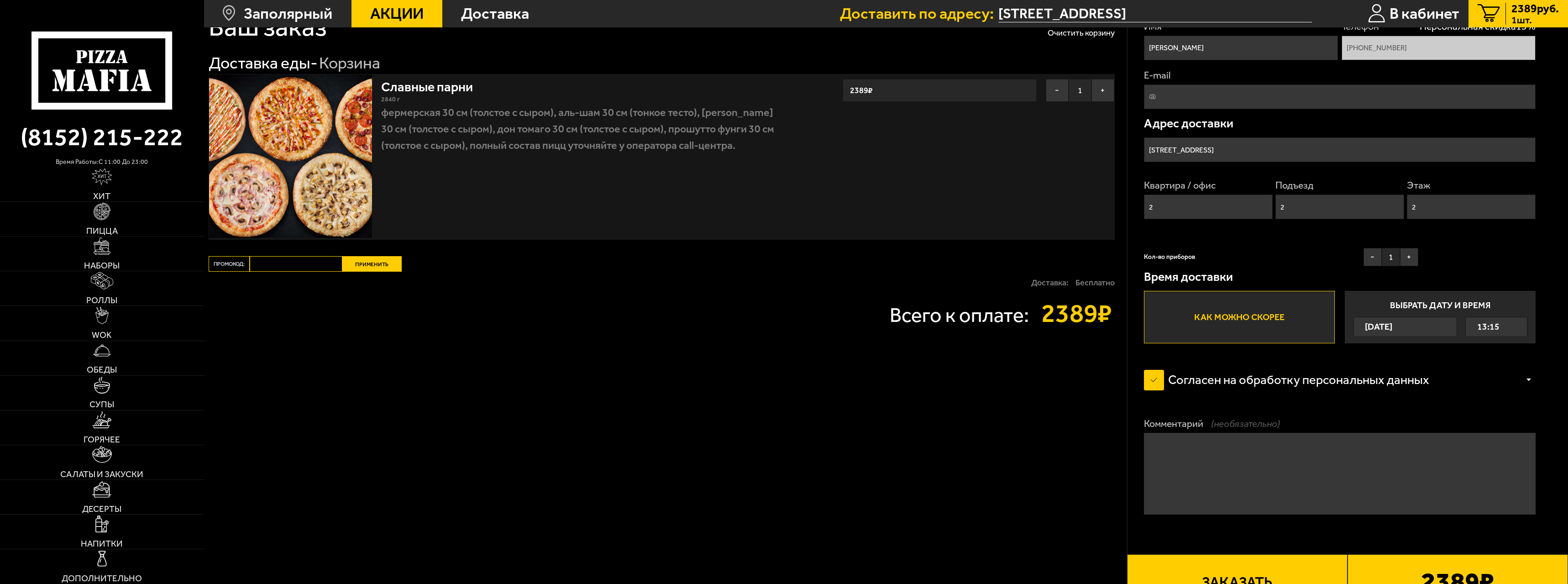
scroll to position [91, 0]
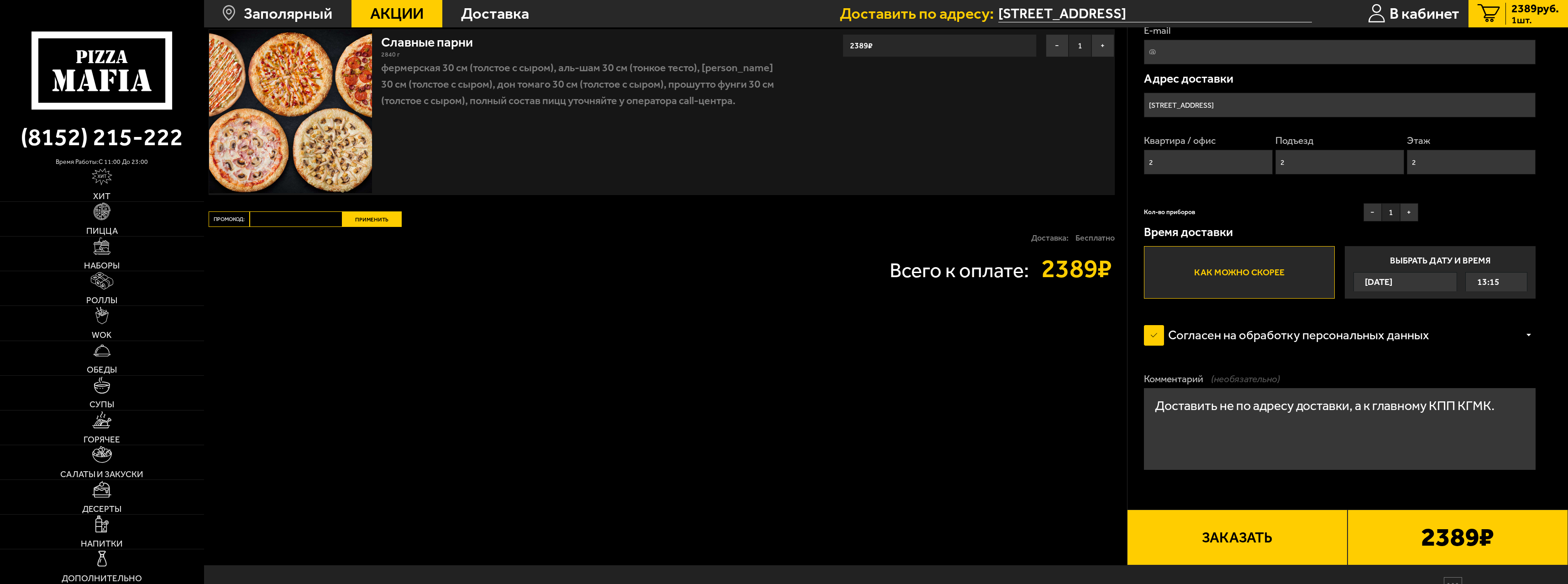
click at [467, 257] on textarea "Доставить не по адресу доставки, а к главному КПП КГМК." at bounding box center [1340, 429] width 392 height 82
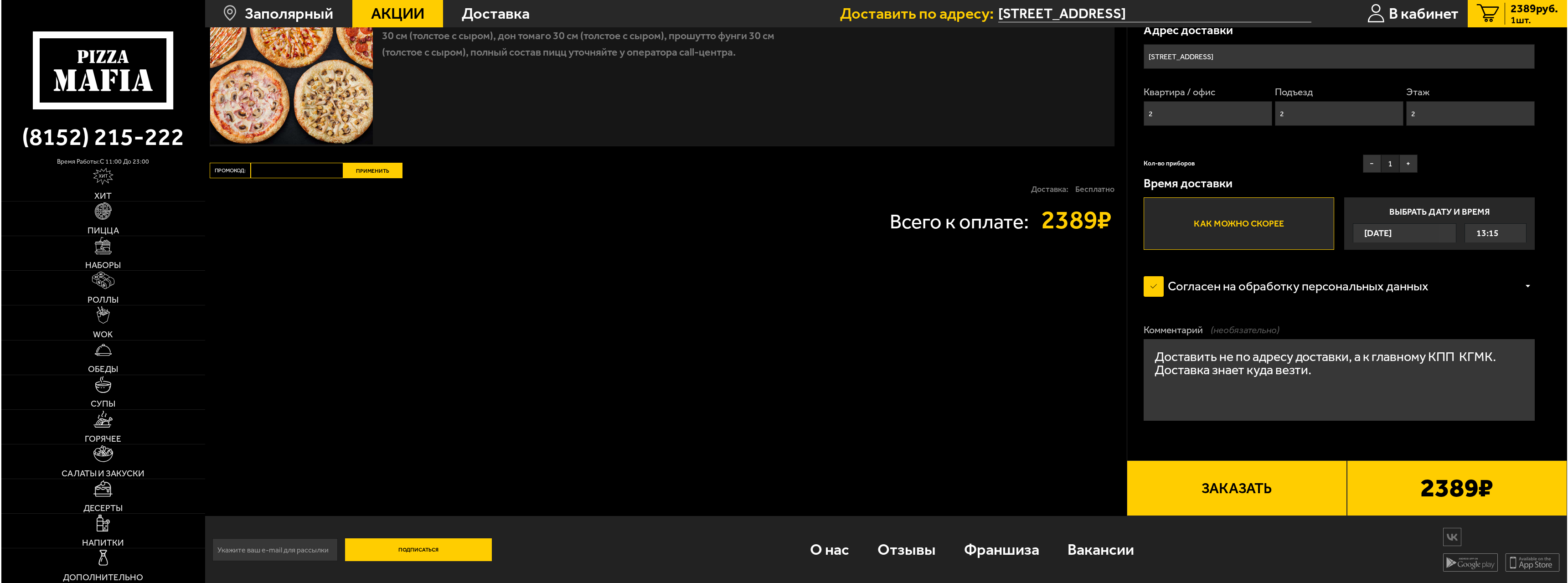
scroll to position [142, 0]
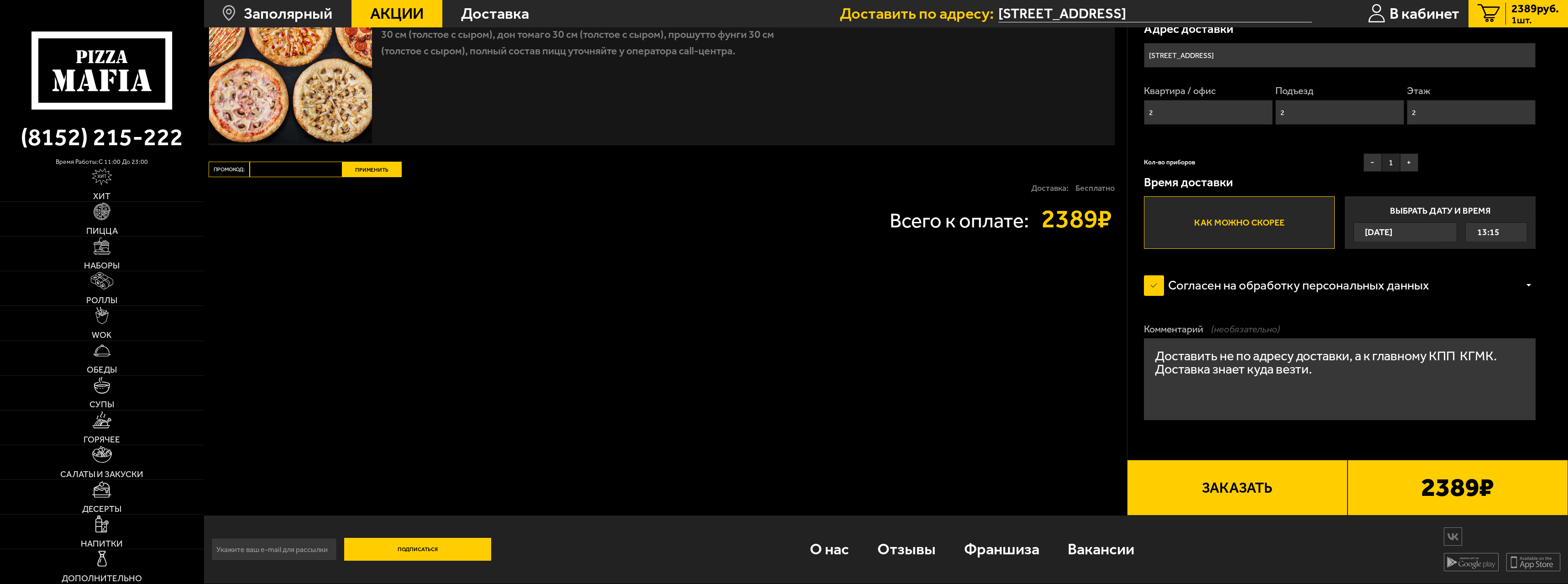
type textarea "Доставить не по адресу доставки, а к главному КПП КГМК. Доставка знает куда вез…"
click at [467, 257] on button "Заказать" at bounding box center [1238, 487] width 221 height 55
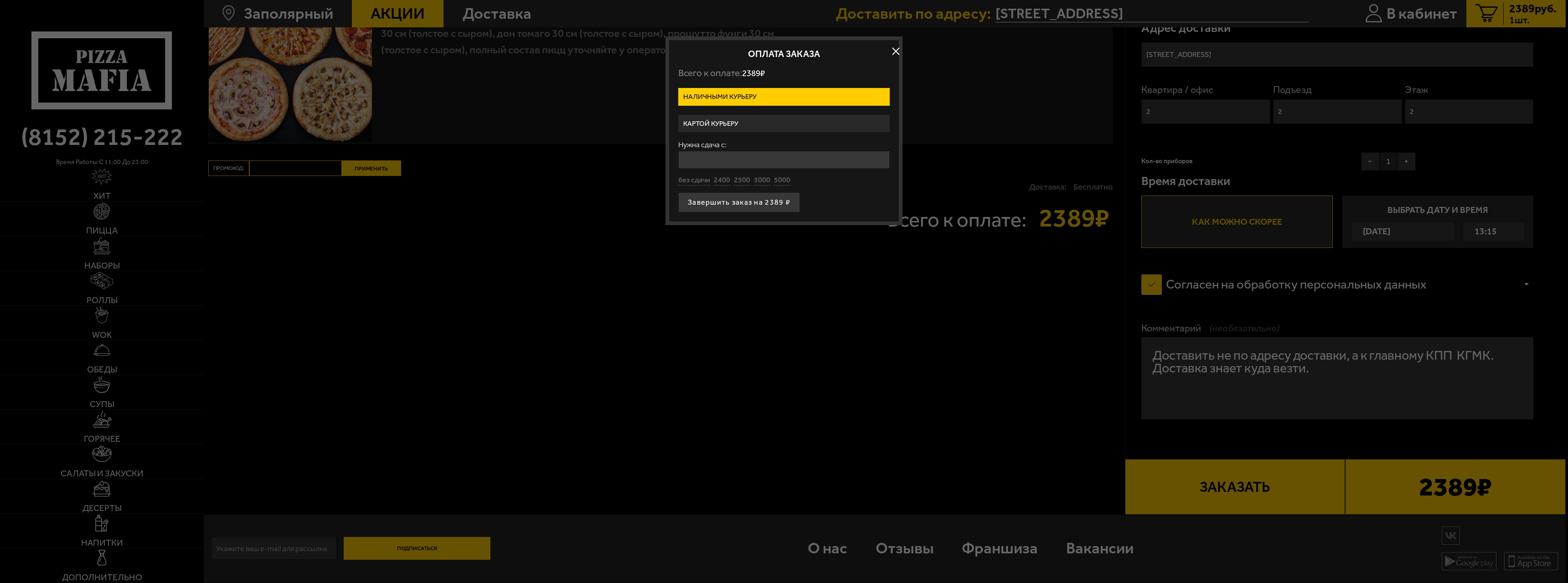
click at [466, 126] on label "Картой курьеру" at bounding box center [783, 124] width 211 height 18
click at [0, 0] on input "Картой курьеру" at bounding box center [0, 0] width 0 height 0
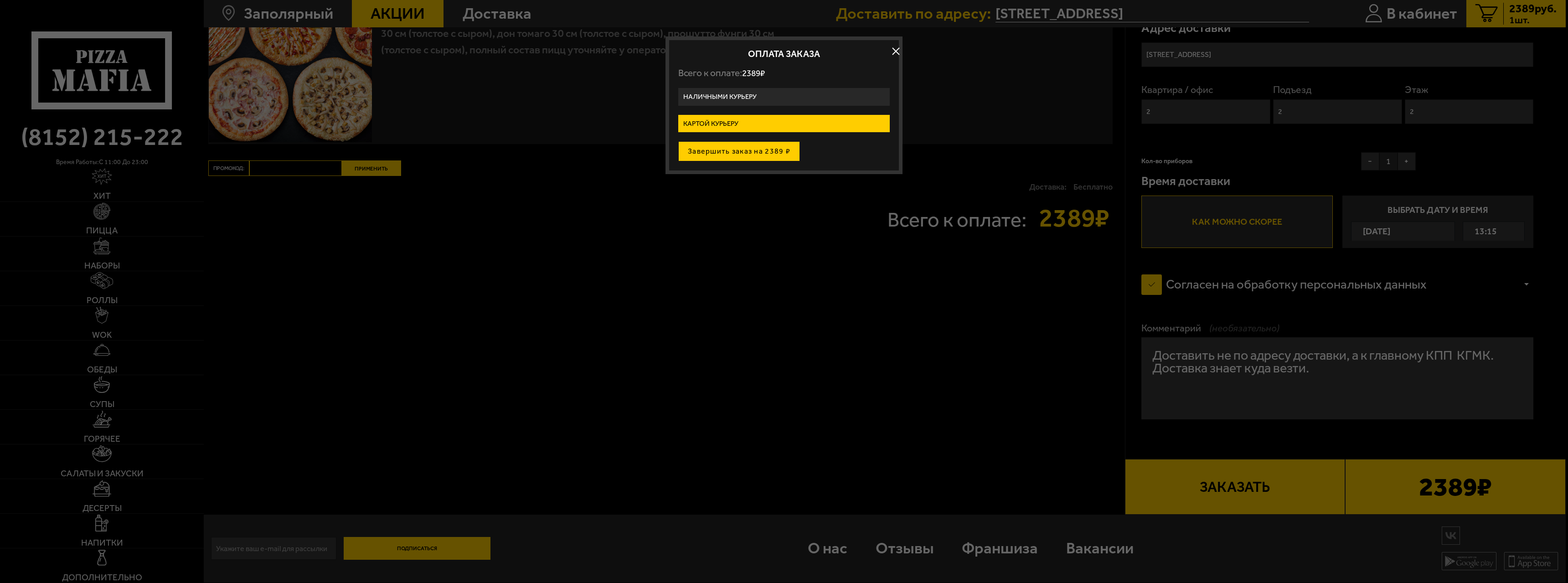
click at [466, 150] on button "Завершить заказ на 2389 ₽" at bounding box center [739, 151] width 122 height 20
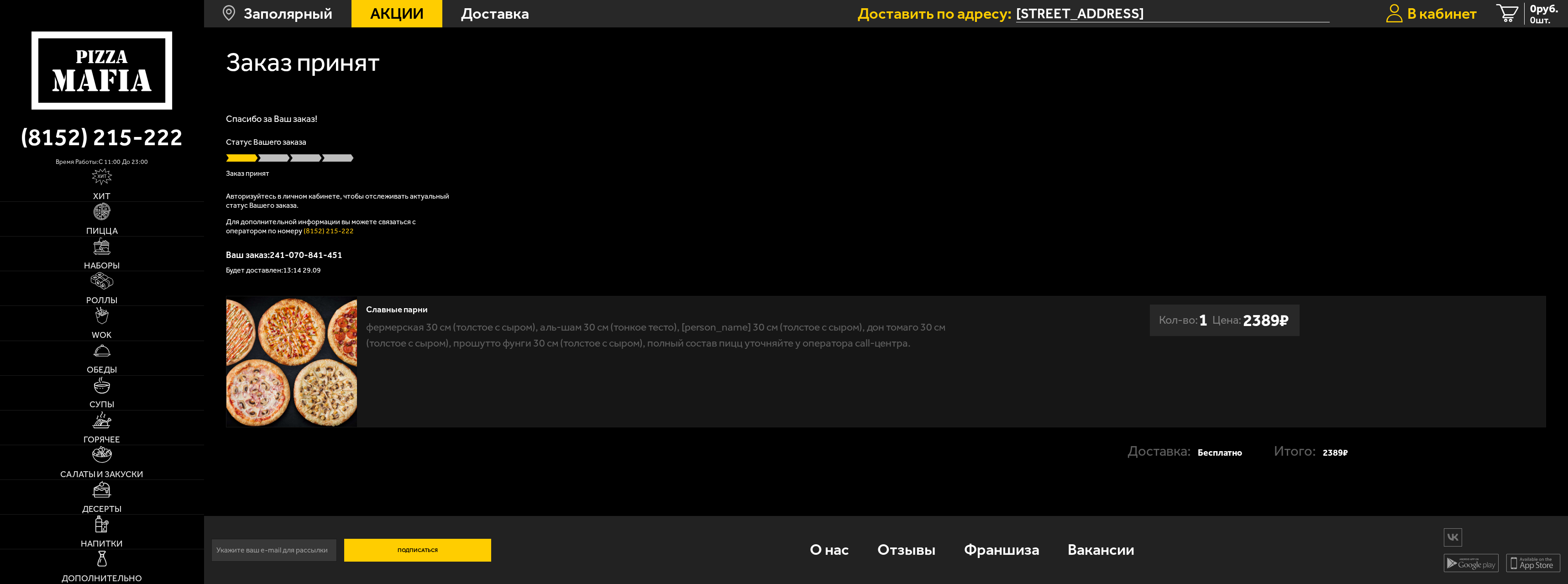
click at [467, 10] on span "В кабинет" at bounding box center [1442, 13] width 70 height 15
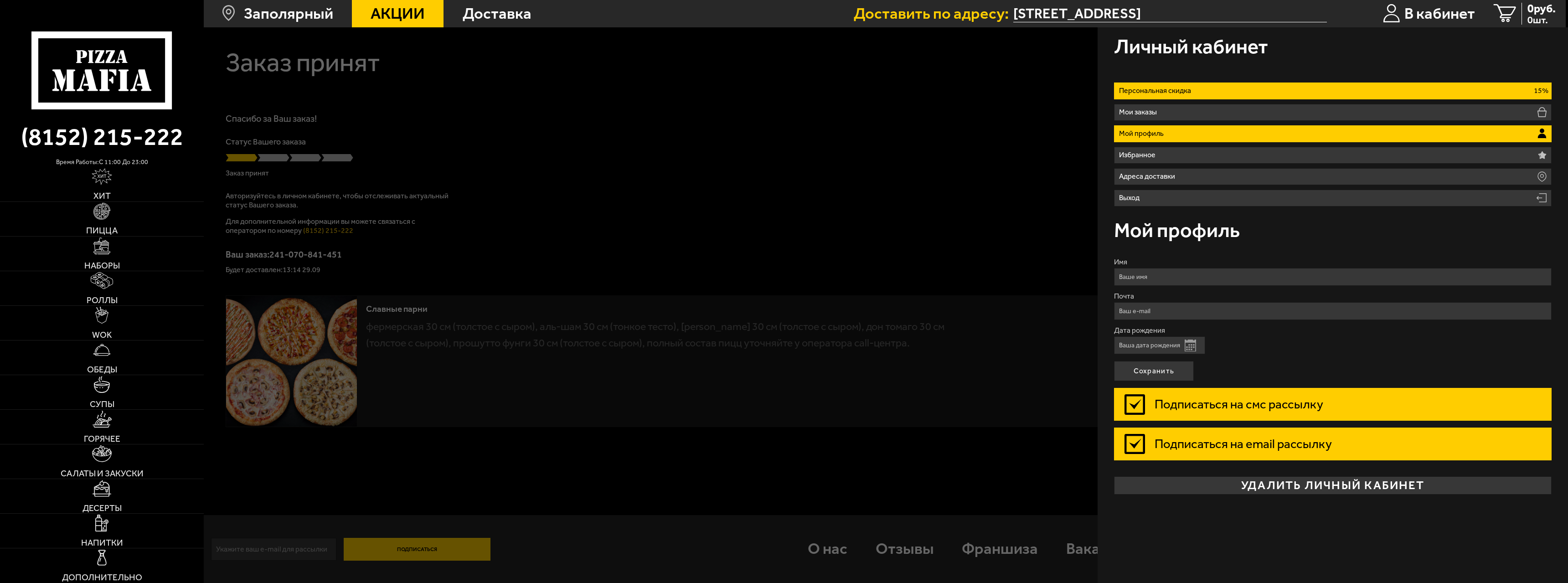
click at [466, 95] on li "Персональная скидка 15%" at bounding box center [1332, 91] width 438 height 17
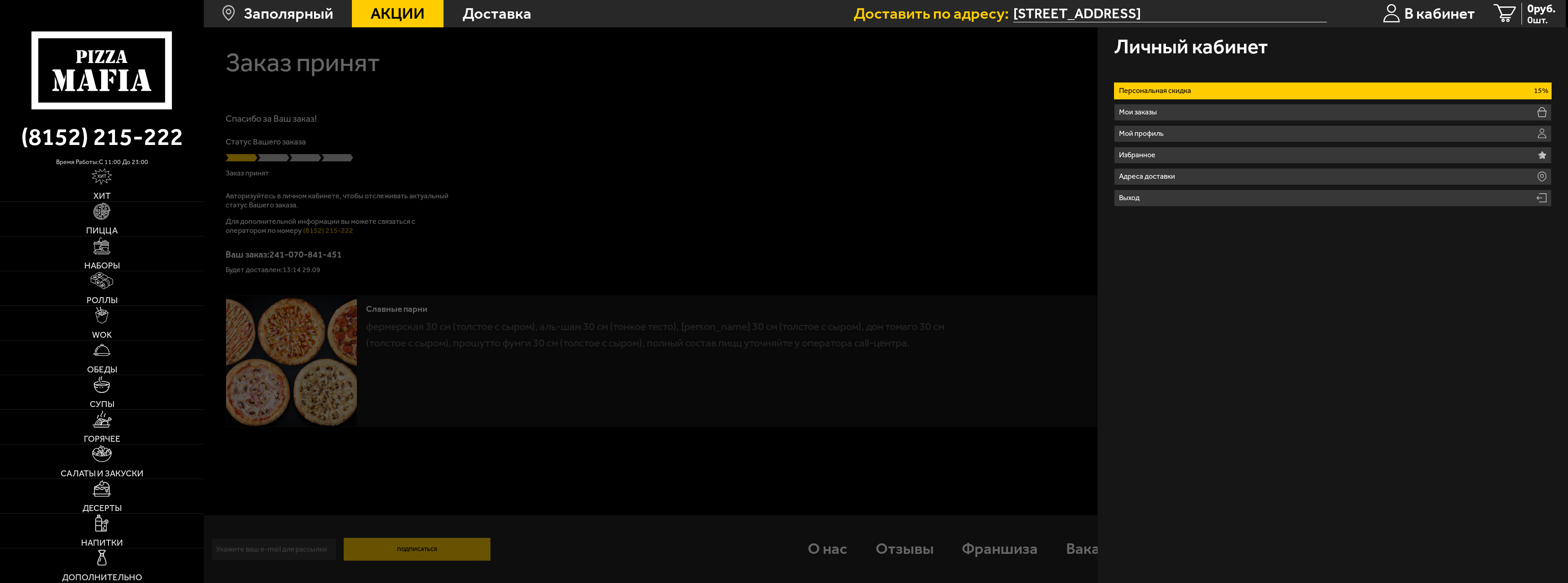
click at [466, 108] on div at bounding box center [988, 319] width 1568 height 583
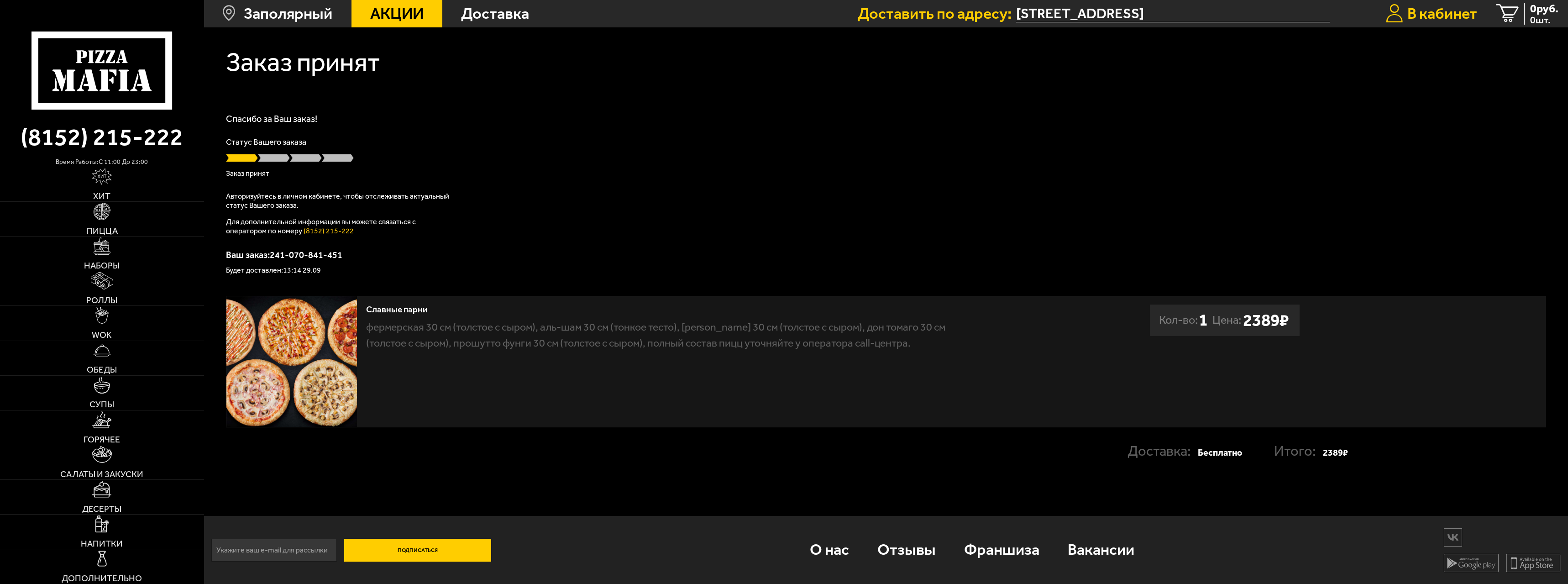
click at [467, 20] on span "В кабинет" at bounding box center [1442, 13] width 70 height 15
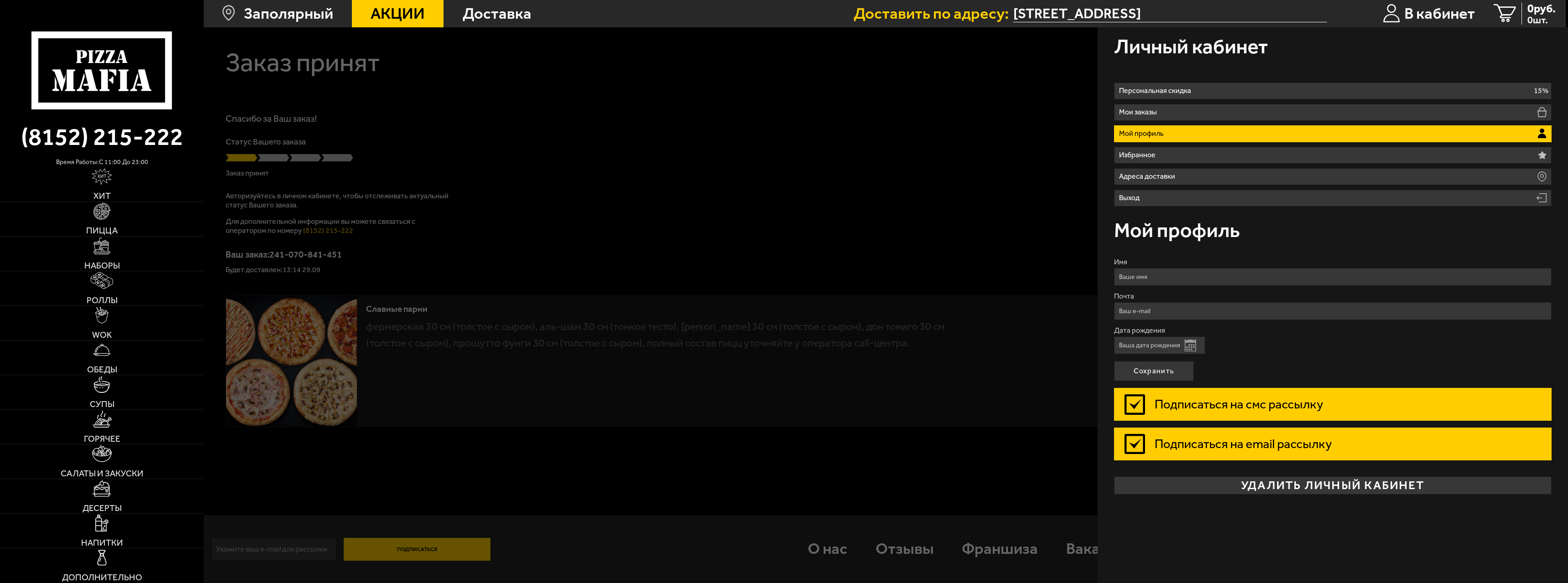
click at [466, 152] on div at bounding box center [988, 319] width 1568 height 583
